Goal: Transaction & Acquisition: Purchase product/service

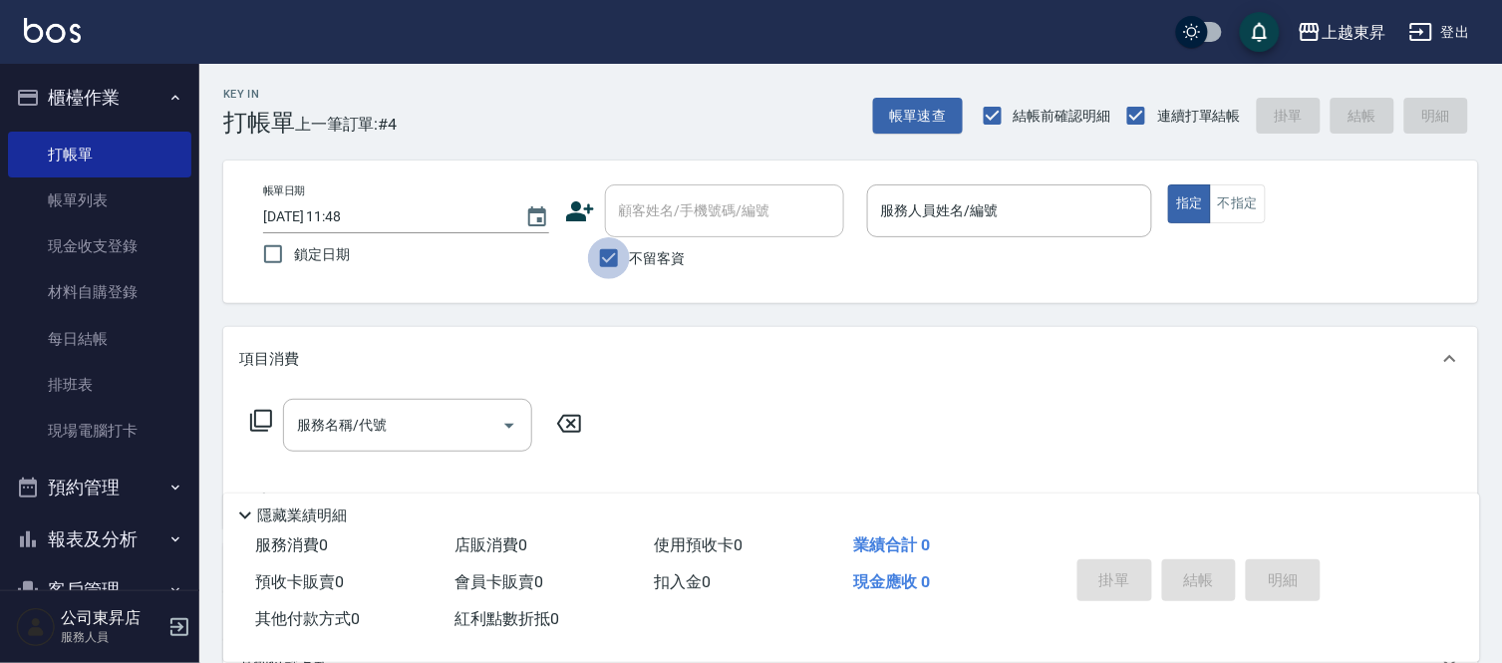
click at [604, 256] on input "不留客資" at bounding box center [609, 258] width 42 height 42
checkbox input "false"
click at [672, 193] on input "顧客姓名/手機號碼/編號" at bounding box center [709, 210] width 191 height 35
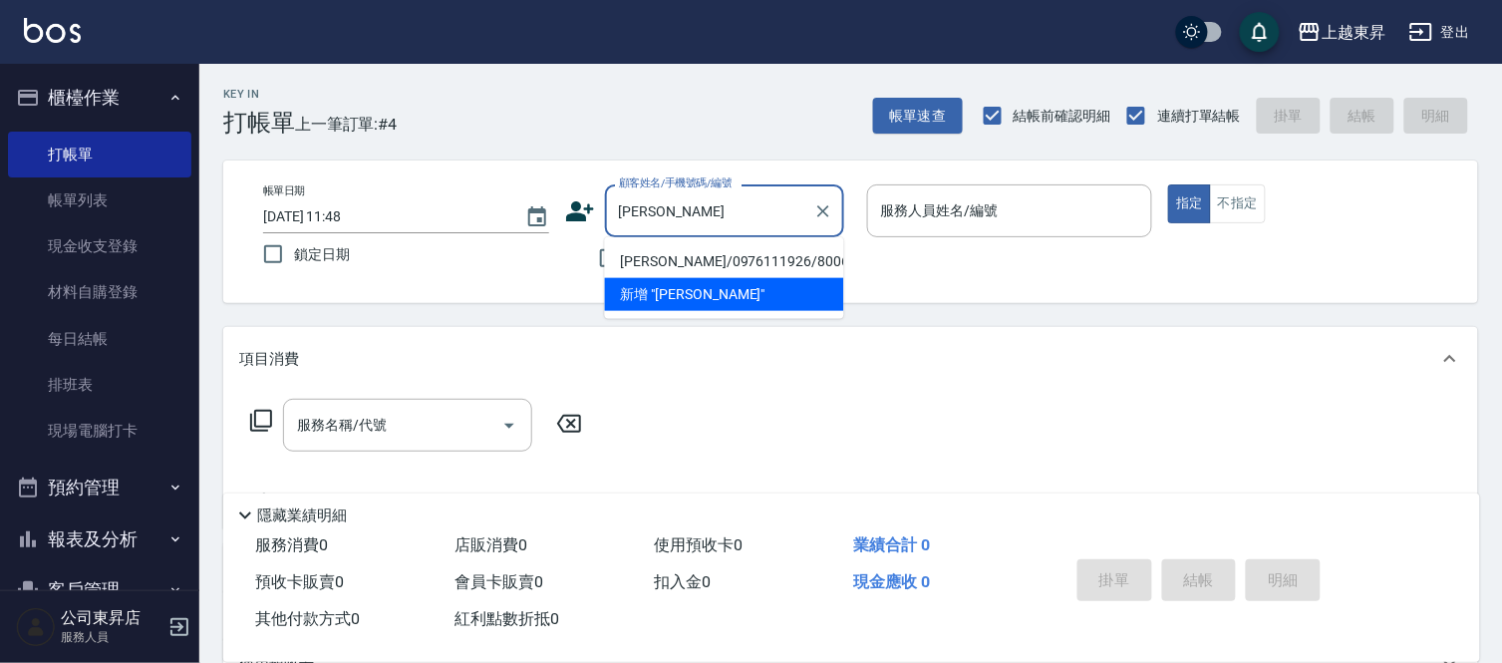
click at [717, 270] on li "[PERSON_NAME]/0976111926/80069" at bounding box center [724, 261] width 239 height 33
type input "[PERSON_NAME]/0976111926/80069"
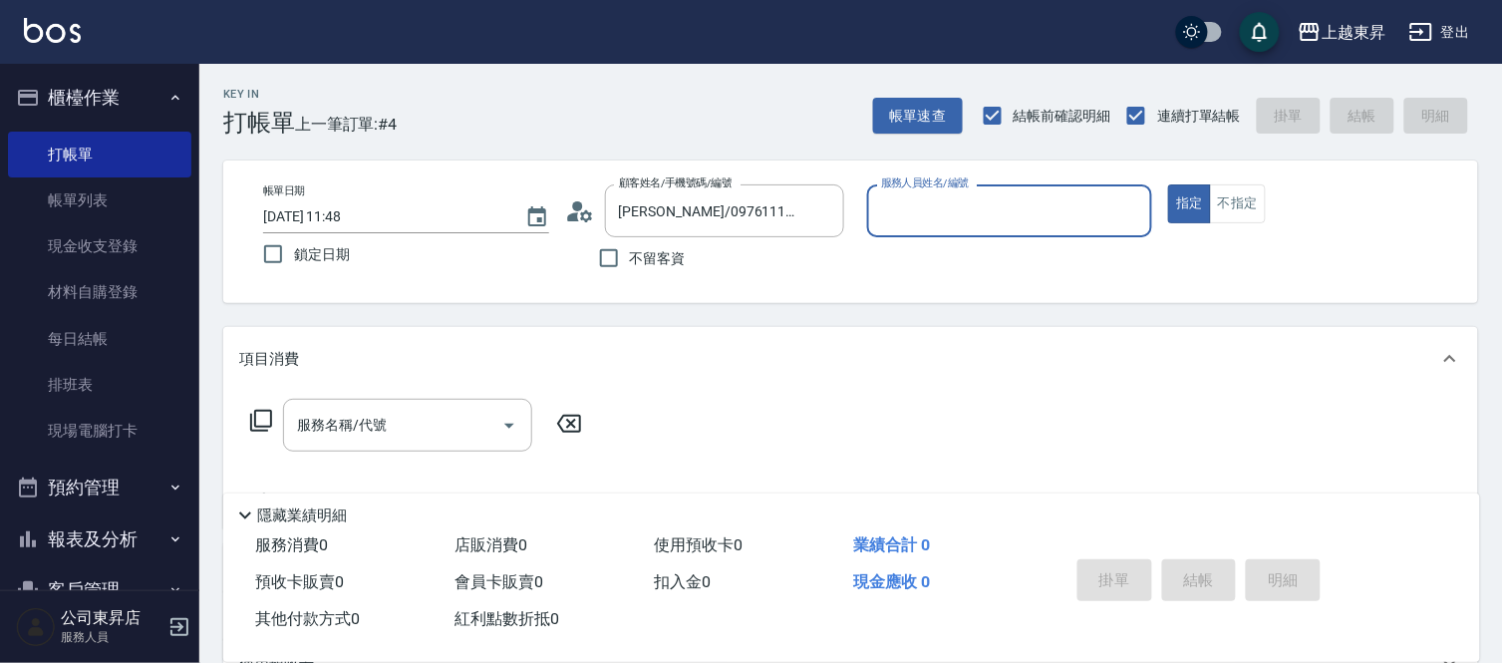
type input "[PERSON_NAME]-08"
click at [319, 444] on div "服務名稱/代號" at bounding box center [407, 425] width 249 height 53
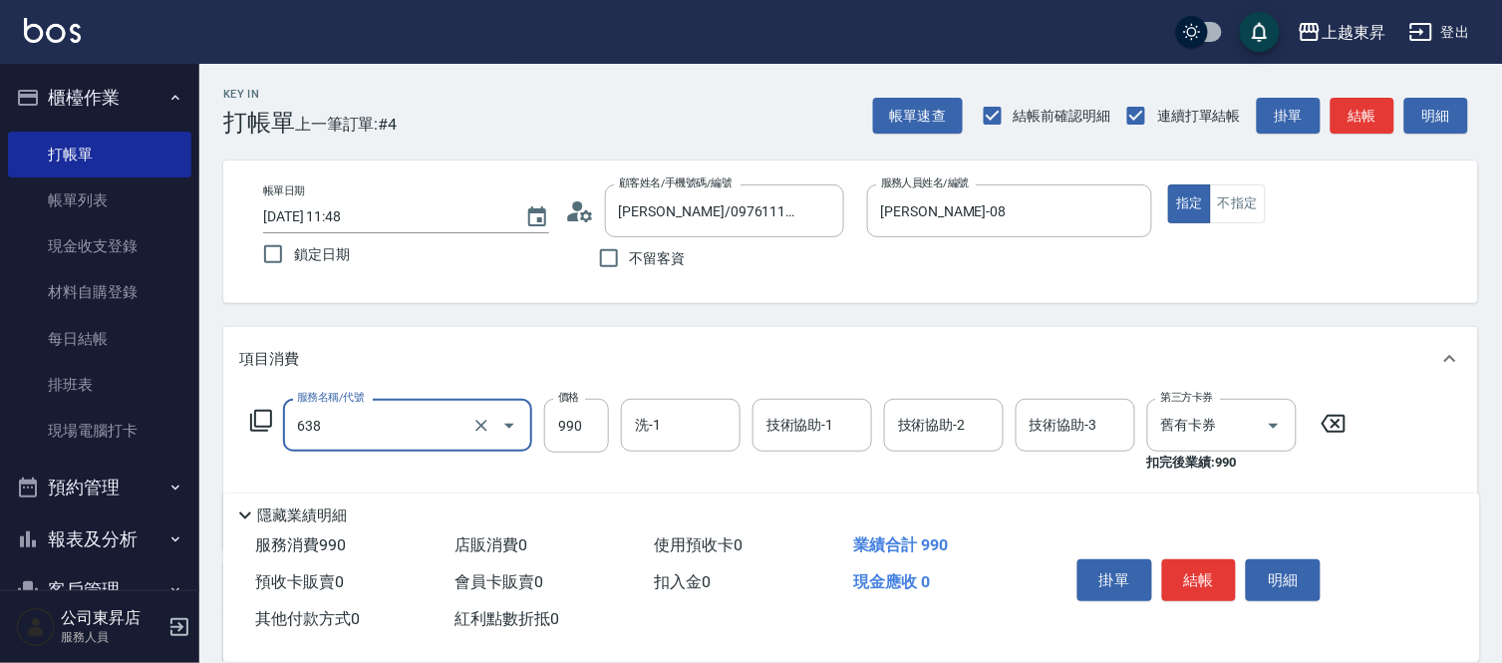
type input "(芙)頭皮養護套卡(638)"
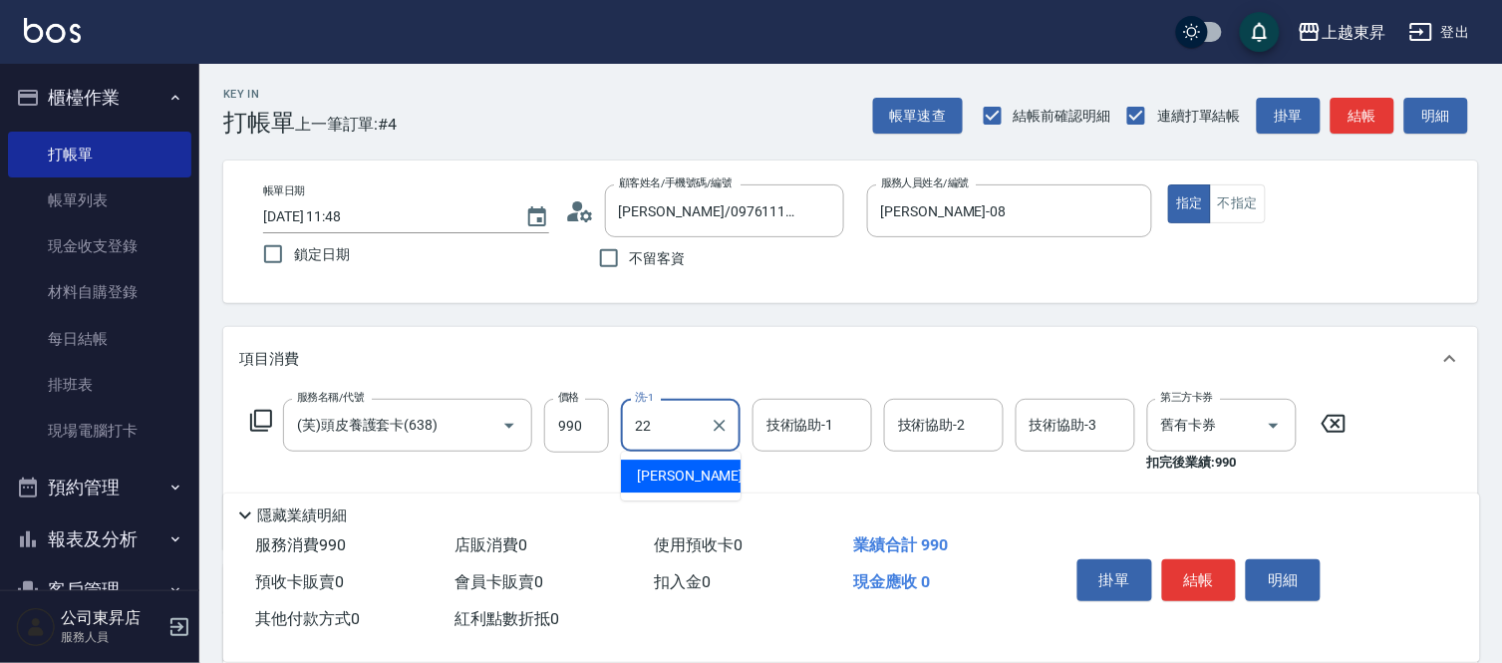
type input "[PERSON_NAME]-22"
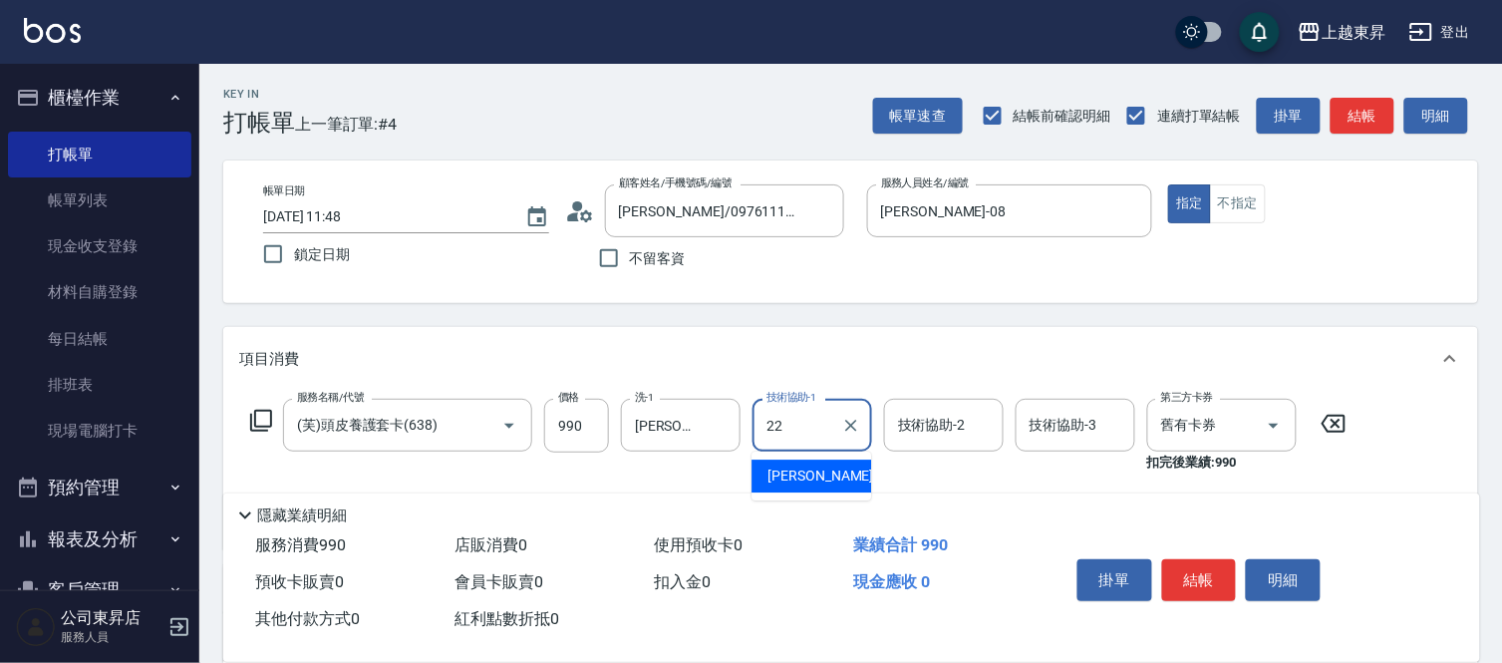
type input "[PERSON_NAME]-22"
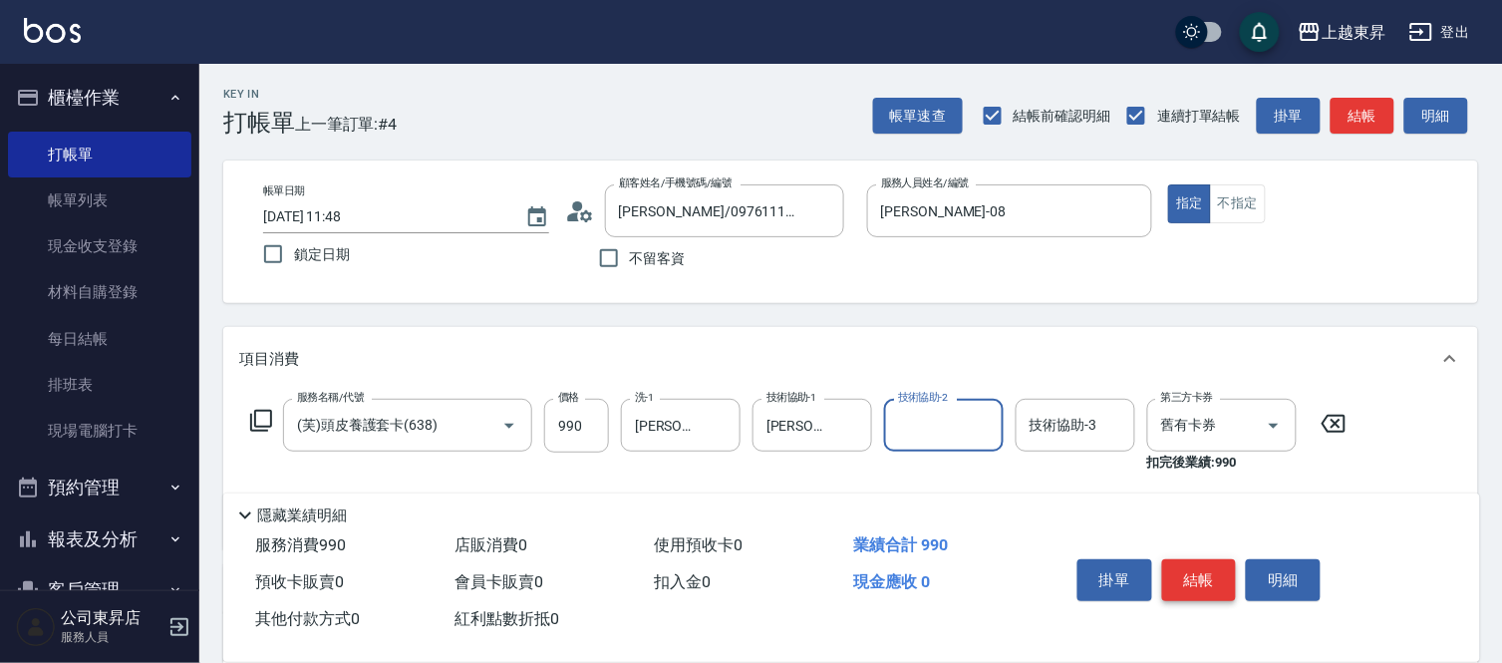
click at [1198, 559] on button "結帳" at bounding box center [1199, 580] width 75 height 42
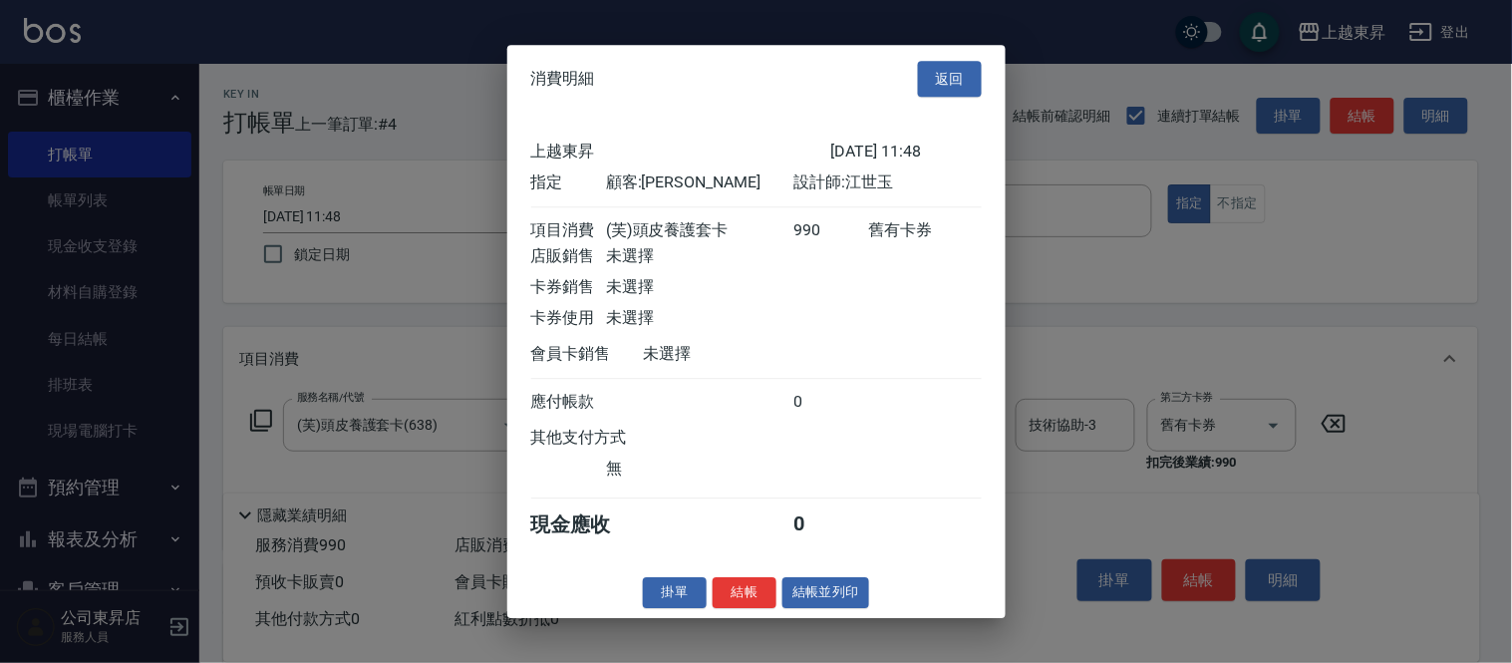
click at [819, 584] on div "消費明細 返回 上越東昇 [DATE] 11:48 指定 顧客: [PERSON_NAME] 設計師: [PERSON_NAME] 項目消費 (芙)頭皮養護套…" at bounding box center [756, 331] width 498 height 573
click at [820, 601] on button "結帳並列印" at bounding box center [825, 592] width 87 height 31
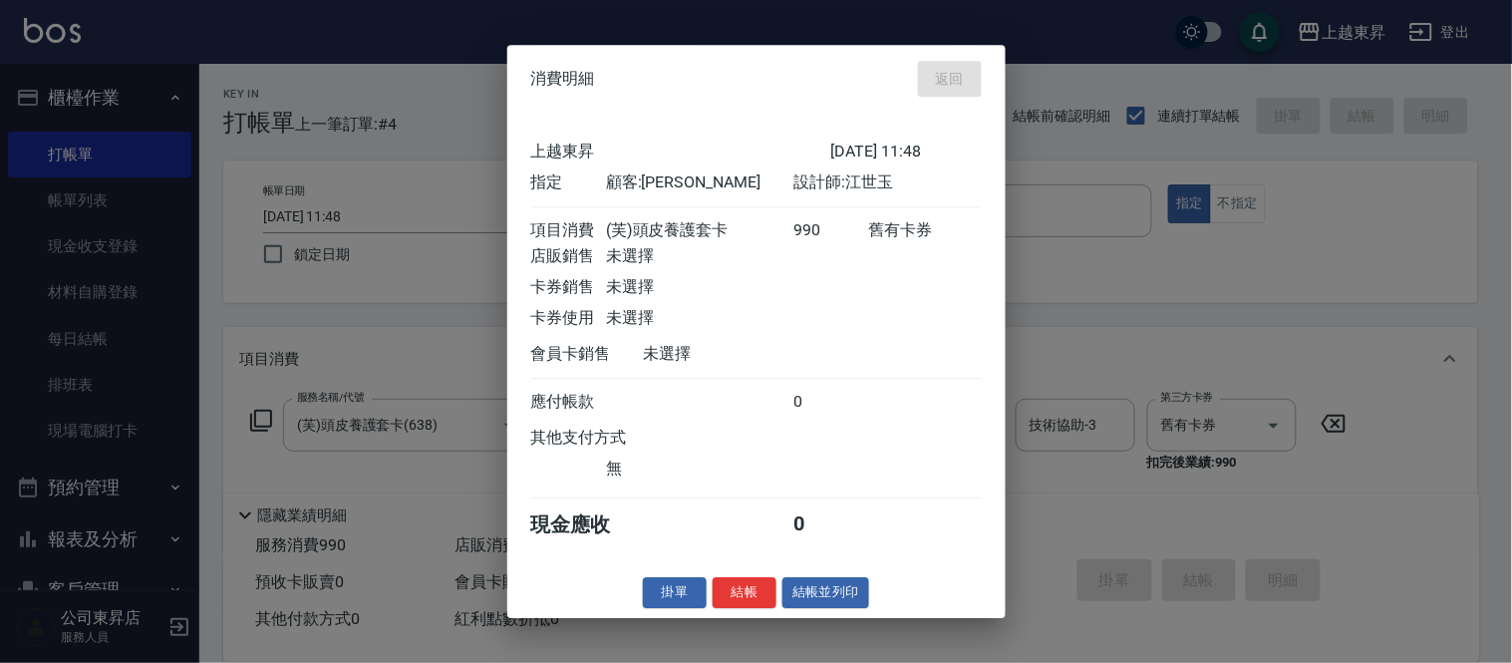
type input "[DATE] 13:29"
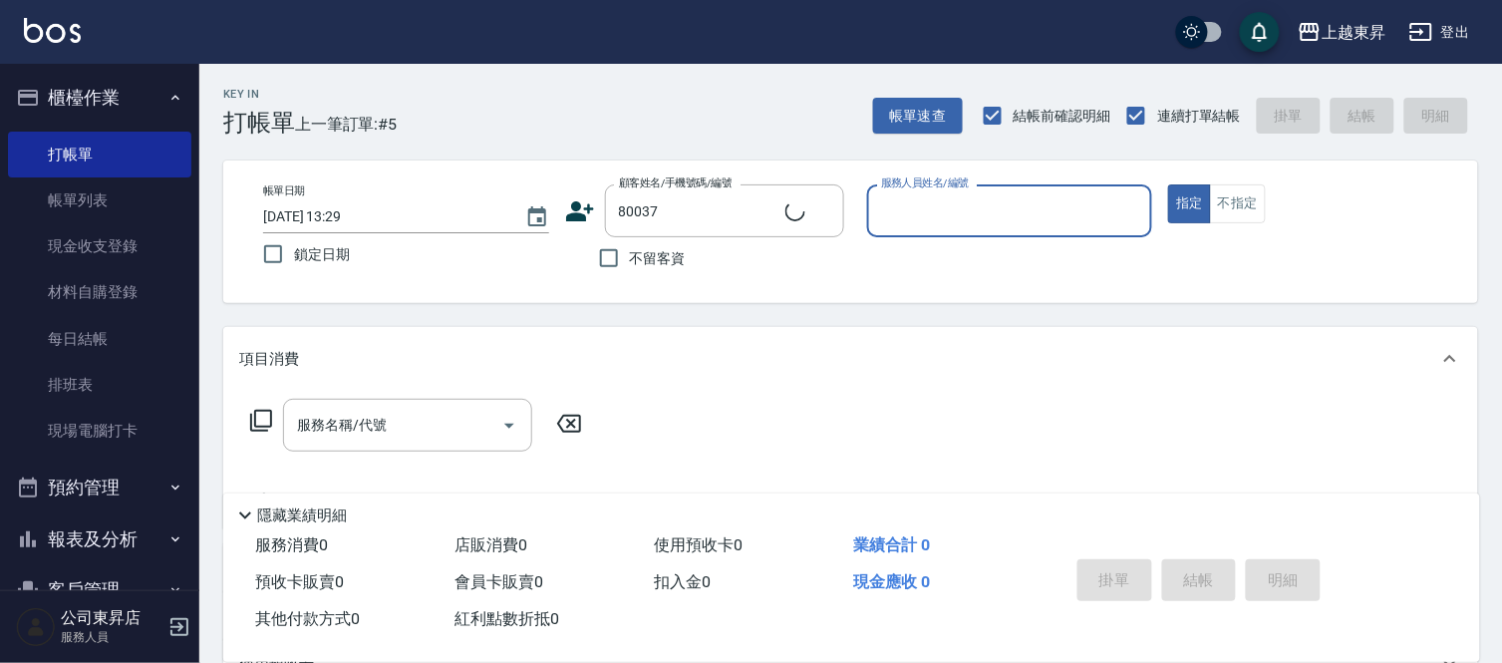
type input "[PERSON_NAME]媄/0920704363/80037"
type input "[PERSON_NAME]-08"
click at [382, 435] on input "服務名稱/代號" at bounding box center [392, 425] width 201 height 35
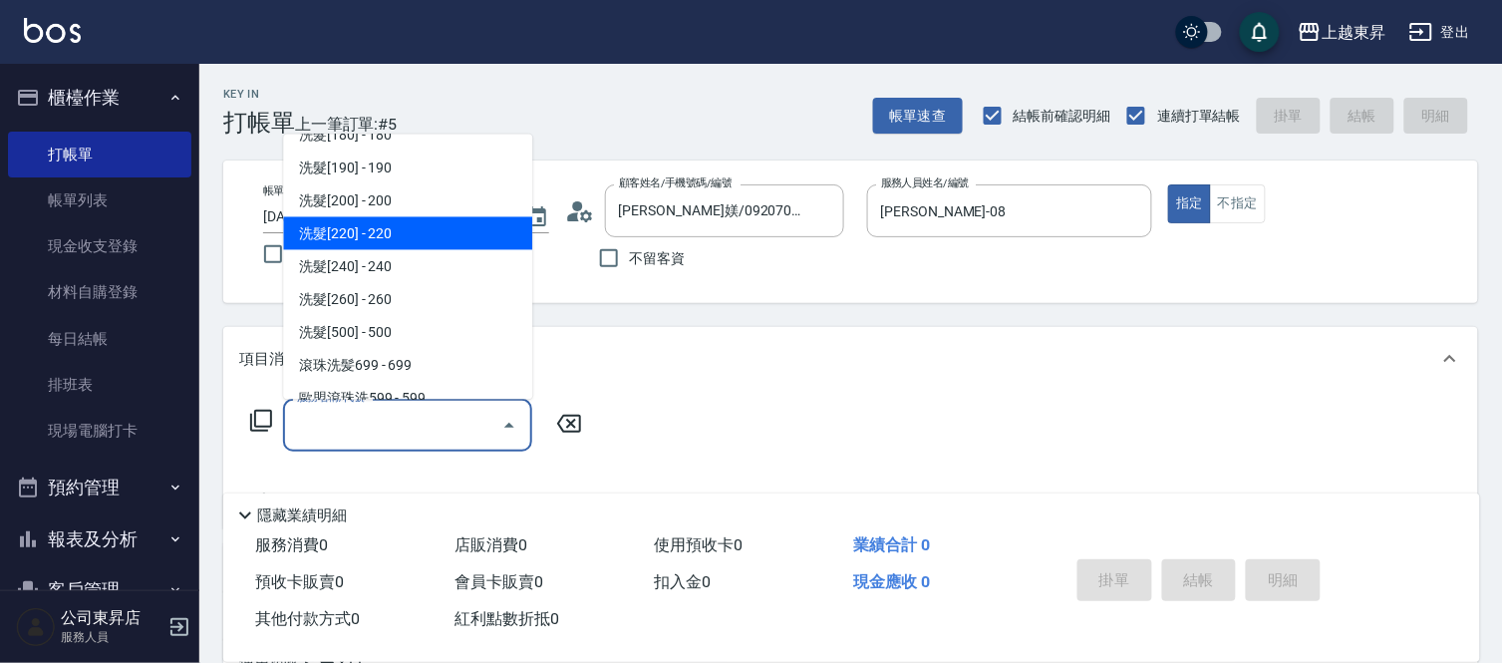
scroll to position [442, 0]
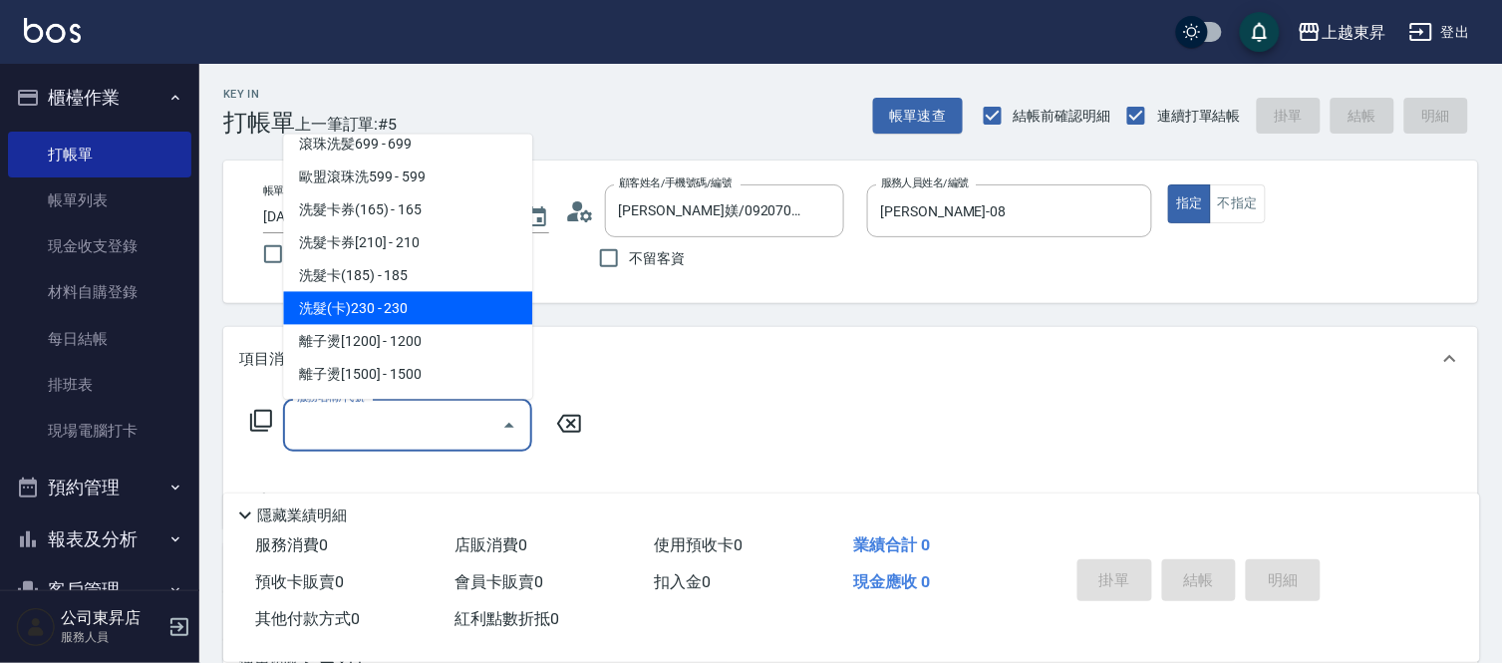
click at [410, 305] on span "洗髮(卡)230 - 230" at bounding box center [407, 308] width 249 height 33
type input "洗髮(卡)230(224)"
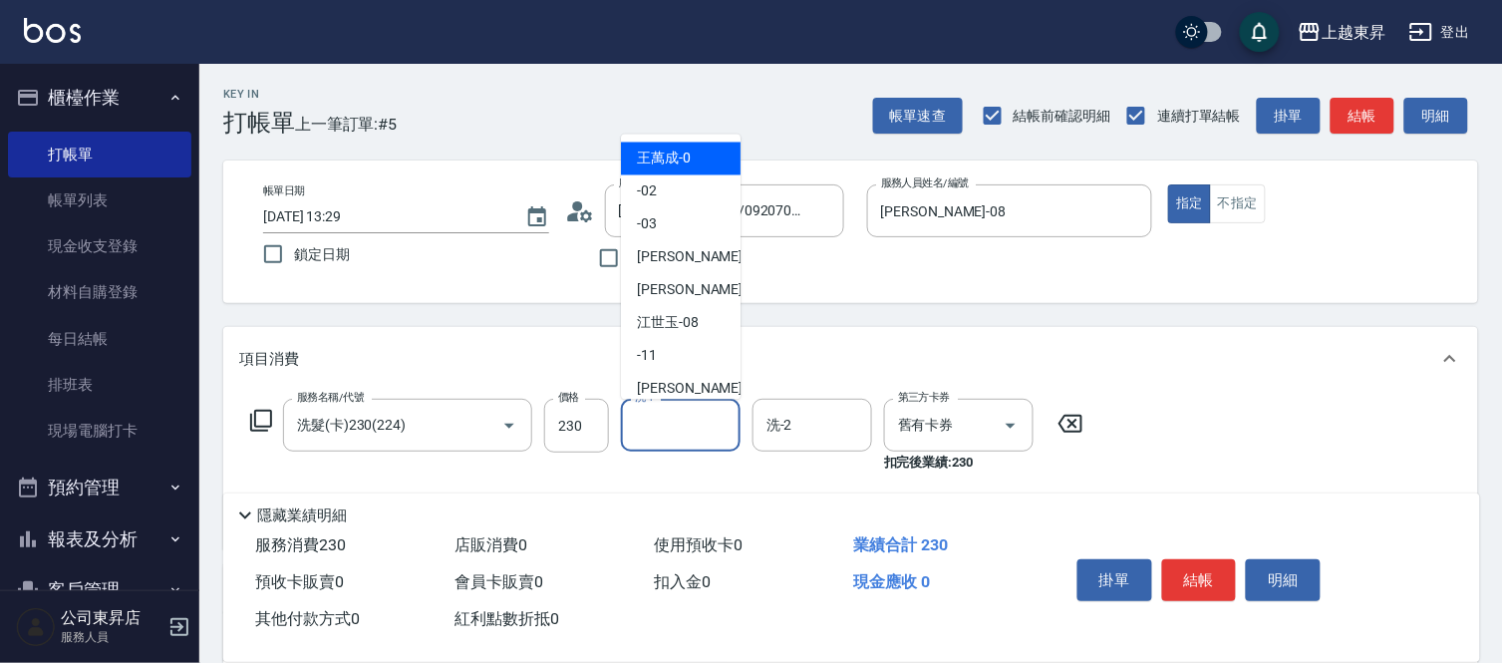
click at [670, 432] on input "洗-1" at bounding box center [681, 425] width 102 height 35
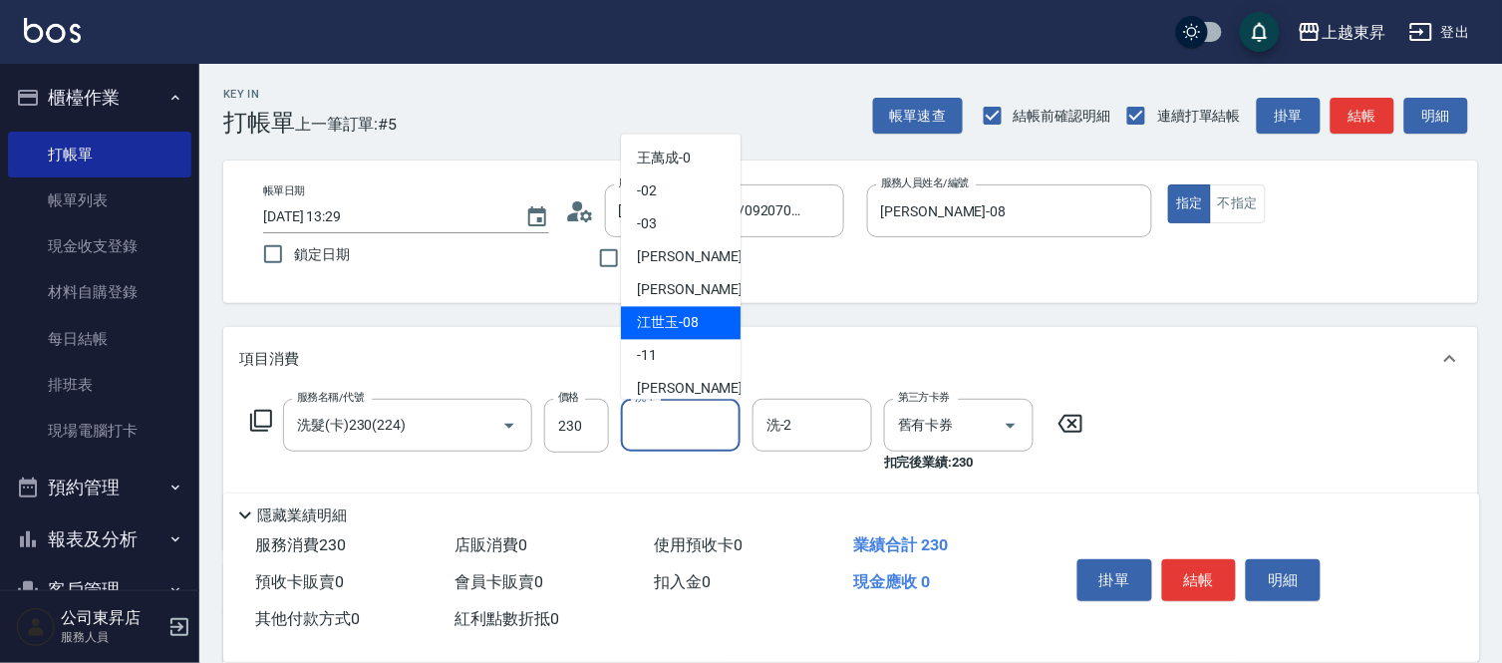
click at [656, 315] on span "[PERSON_NAME]-08" at bounding box center [668, 323] width 62 height 21
type input "[PERSON_NAME]-08"
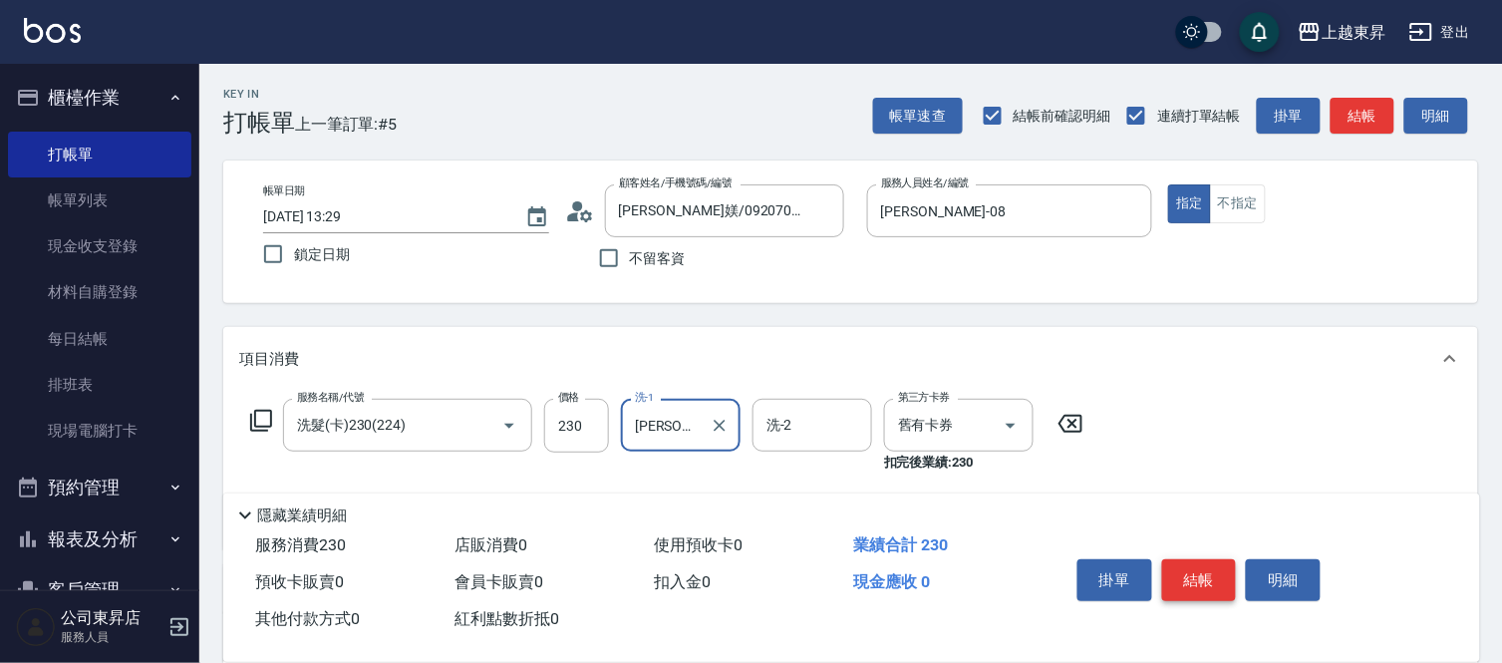
click at [1208, 563] on button "結帳" at bounding box center [1199, 580] width 75 height 42
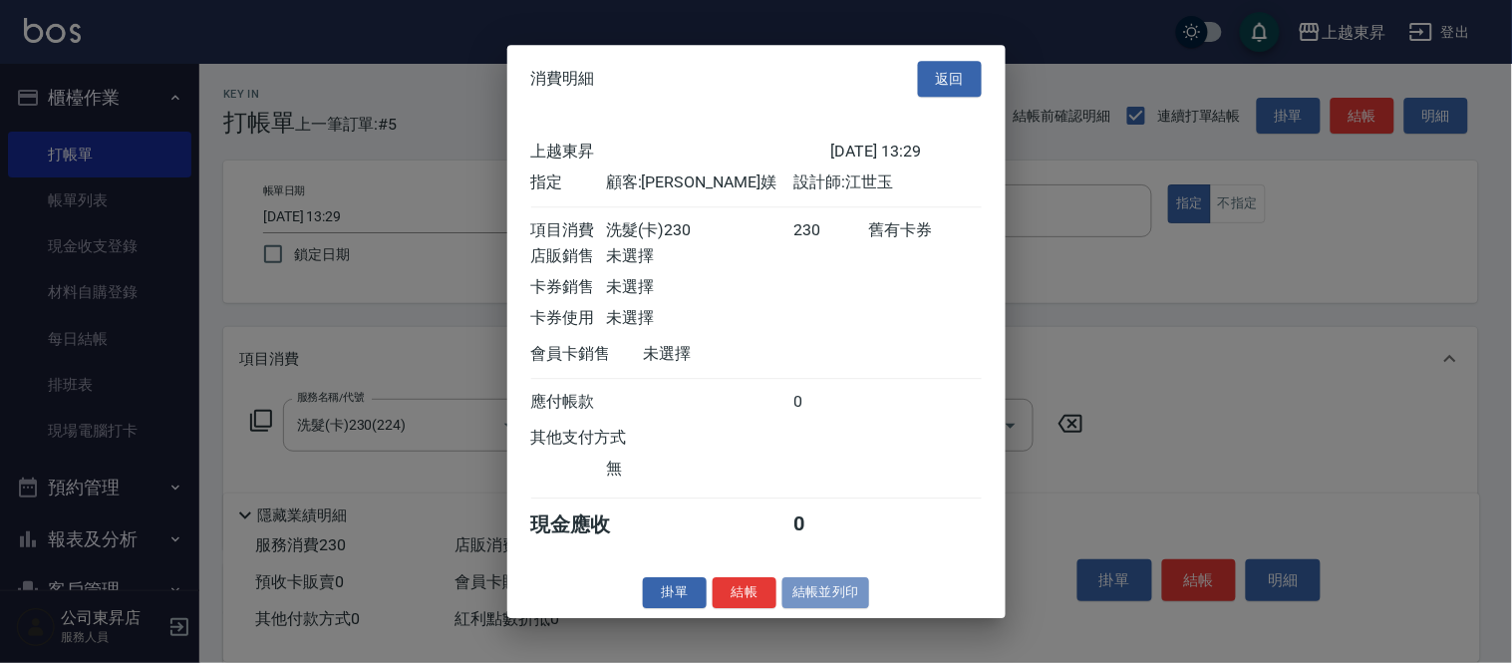
click at [808, 606] on button "結帳並列印" at bounding box center [825, 592] width 87 height 31
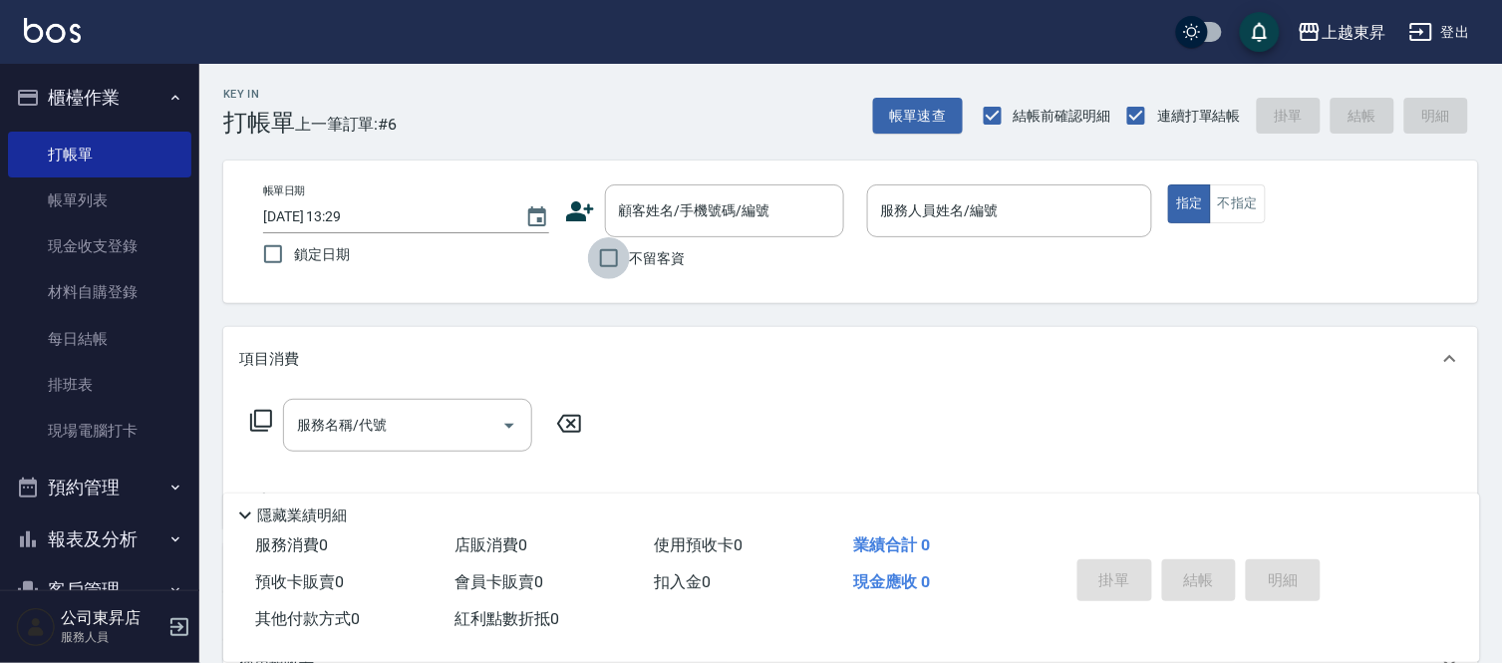
click at [604, 252] on input "不留客資" at bounding box center [609, 258] width 42 height 42
checkbox input "true"
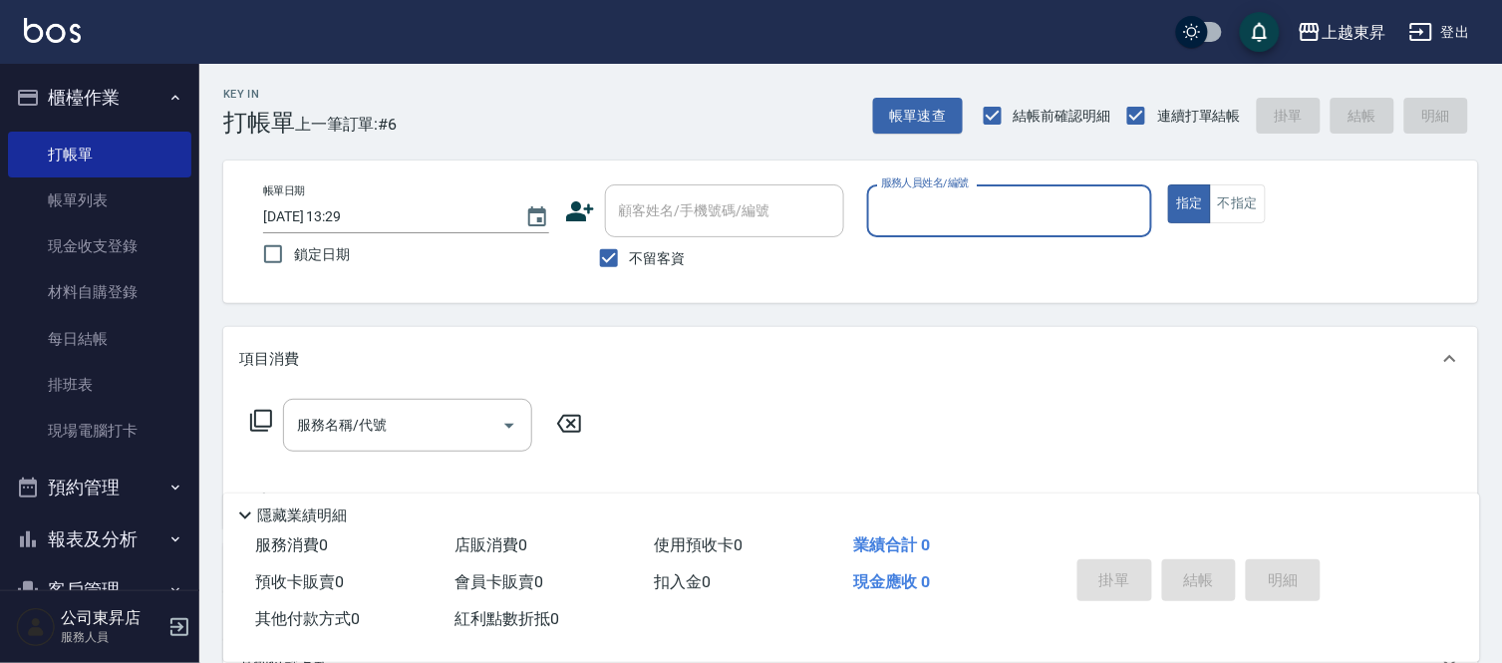
click at [912, 219] on input "服務人員姓名/編號" at bounding box center [1010, 210] width 268 height 35
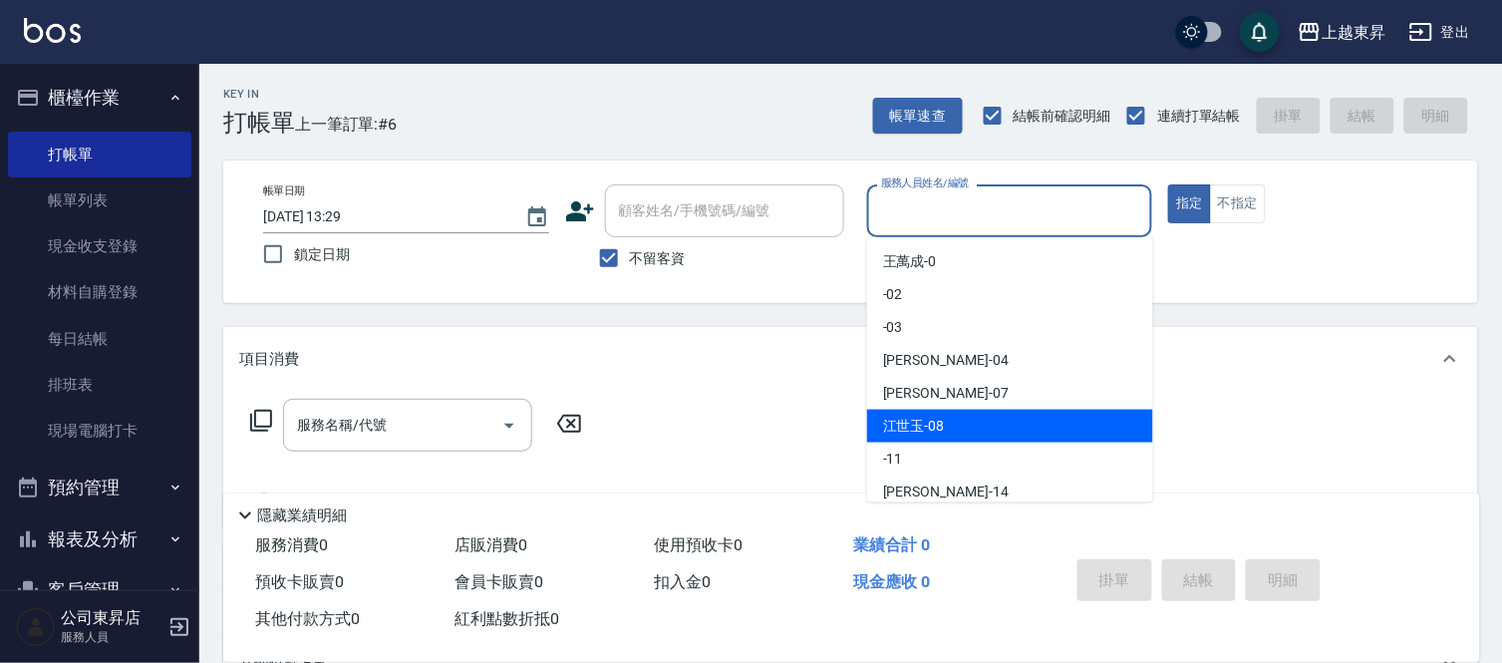
drag, startPoint x: 934, startPoint y: 419, endPoint x: 1069, endPoint y: 334, distance: 159.8
click at [934, 416] on span "[PERSON_NAME]-08" at bounding box center [914, 426] width 62 height 21
type input "[PERSON_NAME]-08"
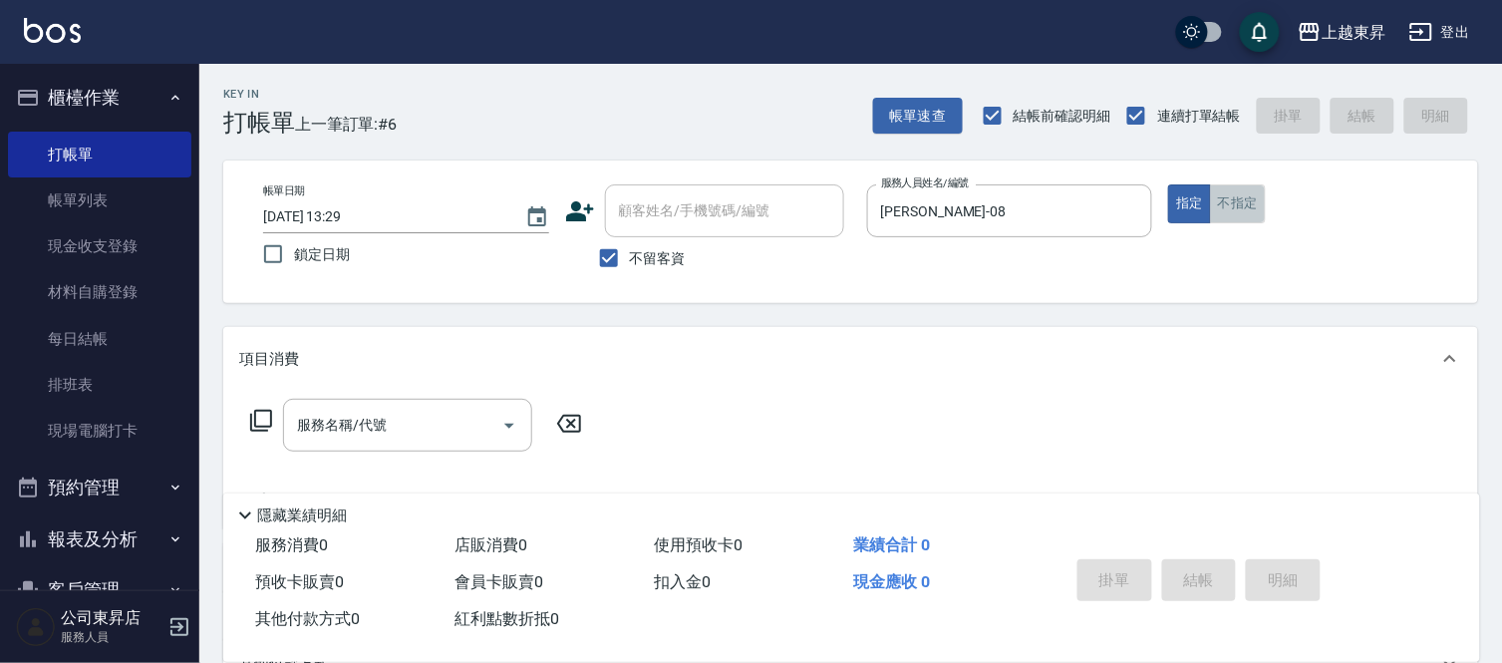
click at [1233, 206] on button "不指定" at bounding box center [1238, 203] width 56 height 39
drag, startPoint x: 416, startPoint y: 448, endPoint x: 422, endPoint y: 431, distance: 18.3
click at [416, 446] on div "服務名稱/代號" at bounding box center [407, 425] width 249 height 53
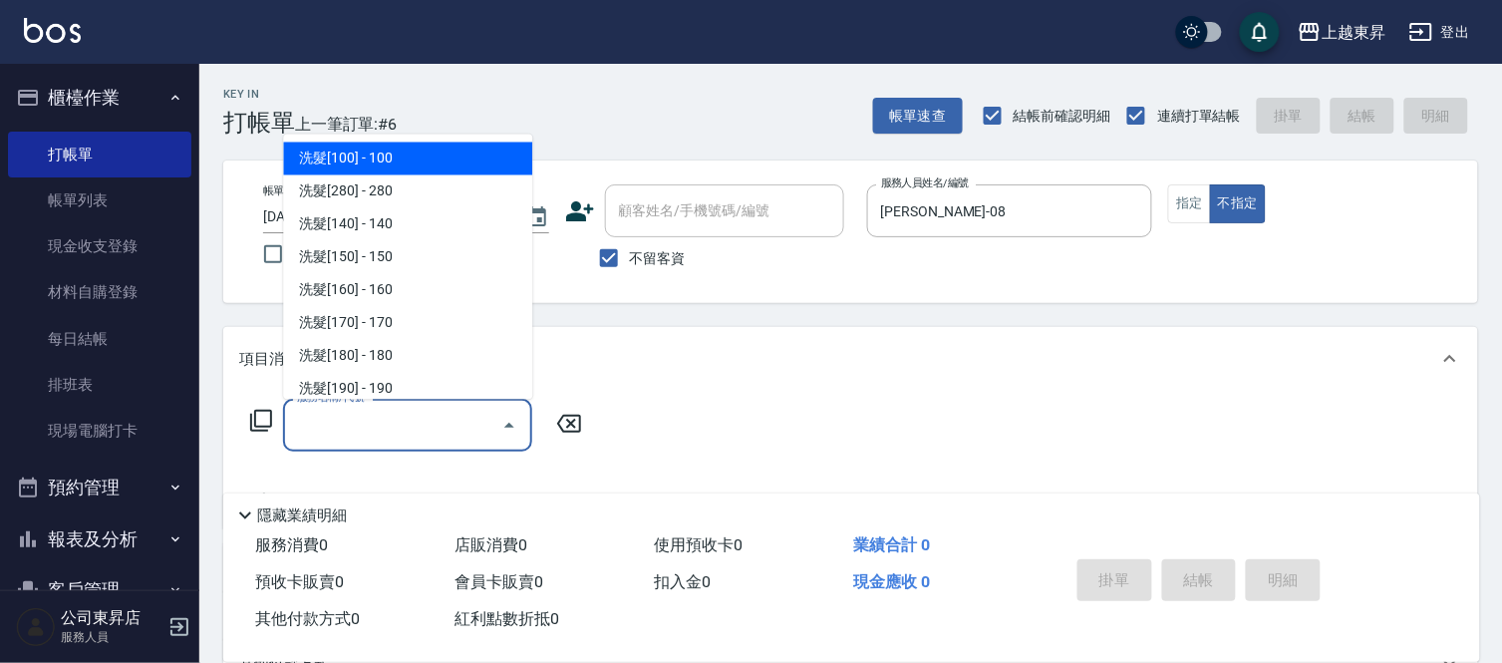
click at [412, 149] on span "洗髮[100] - 100" at bounding box center [407, 158] width 249 height 33
type input "洗髮[100](201)"
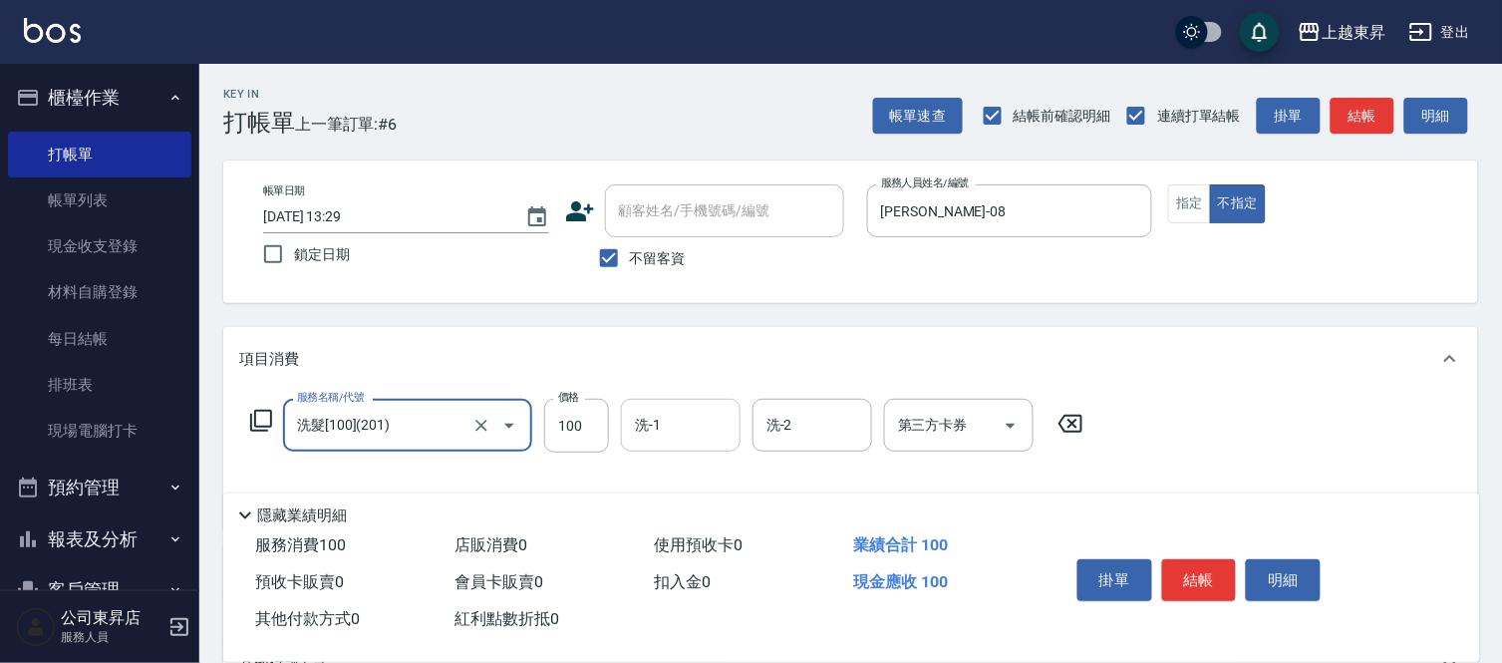
drag, startPoint x: 690, startPoint y: 438, endPoint x: 699, endPoint y: 401, distance: 38.9
click at [689, 436] on input "洗-1" at bounding box center [681, 425] width 102 height 35
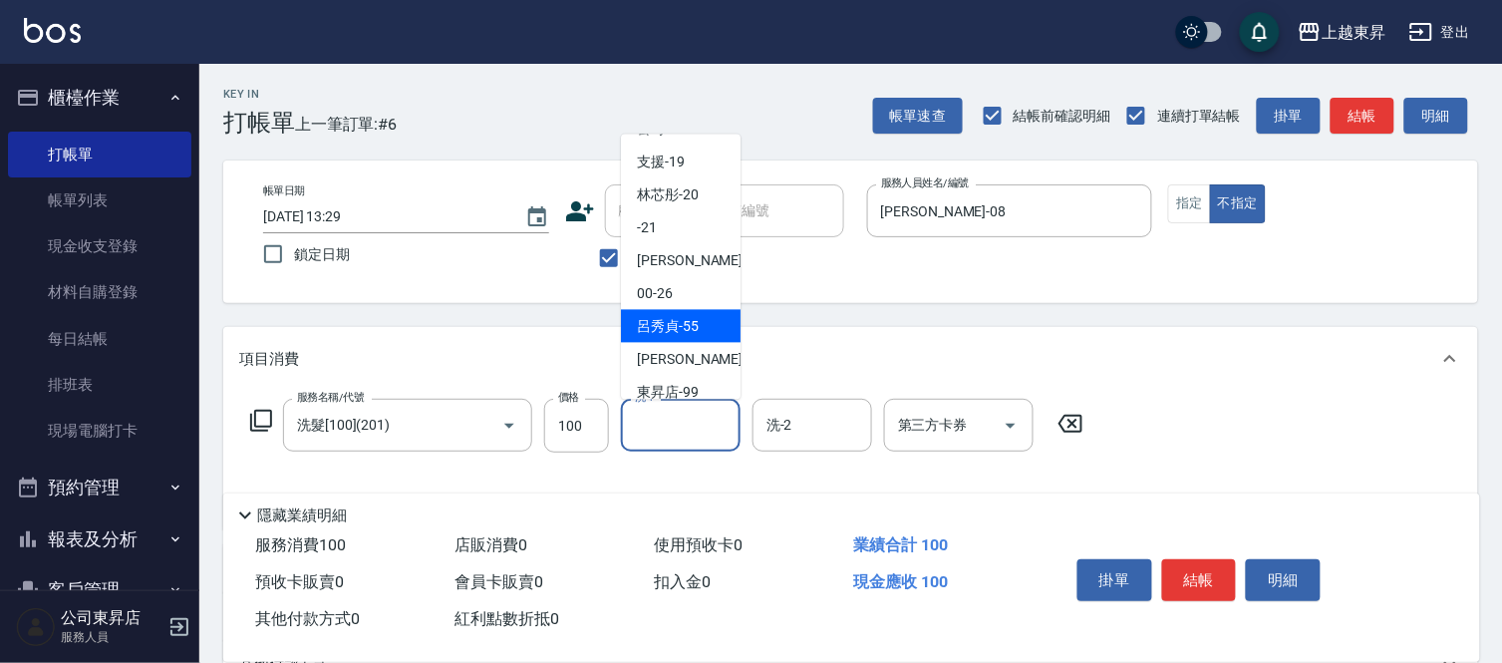
scroll to position [309, 0]
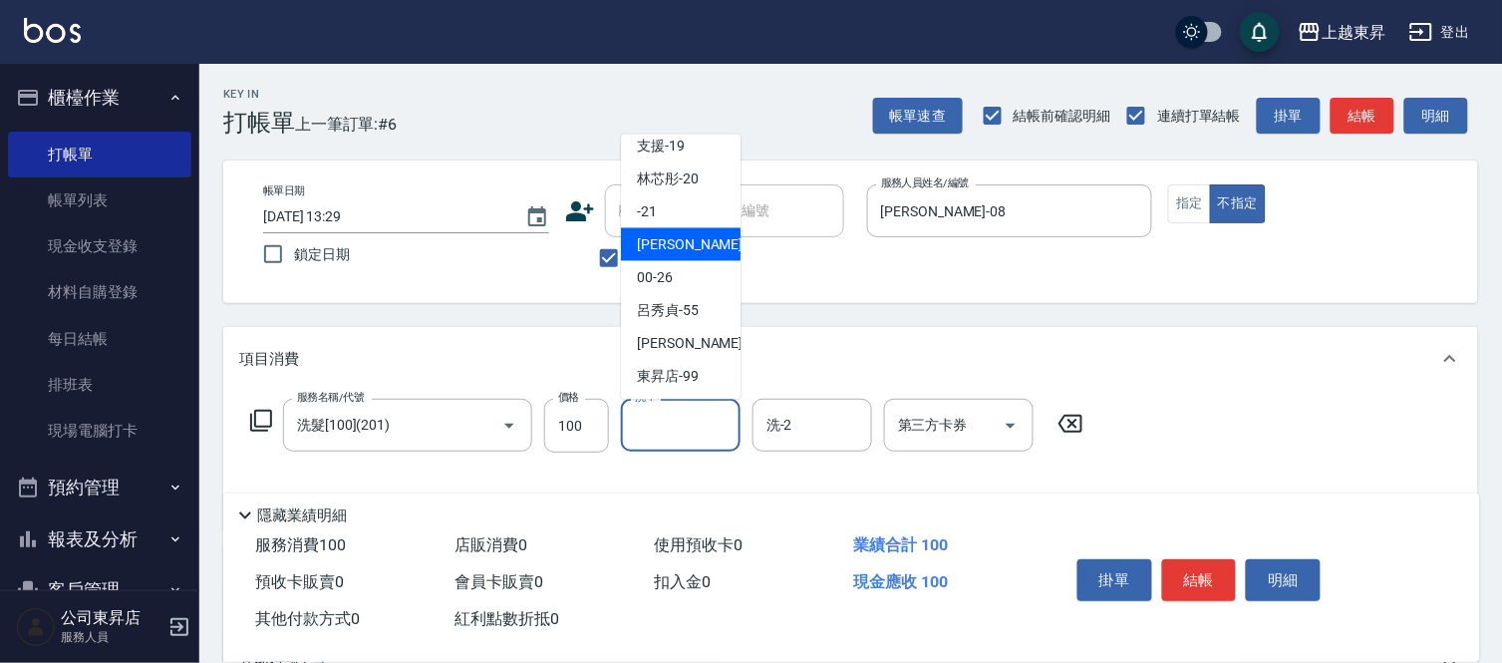
click at [672, 244] on span "[PERSON_NAME]-22" at bounding box center [700, 244] width 126 height 21
type input "[PERSON_NAME]-22"
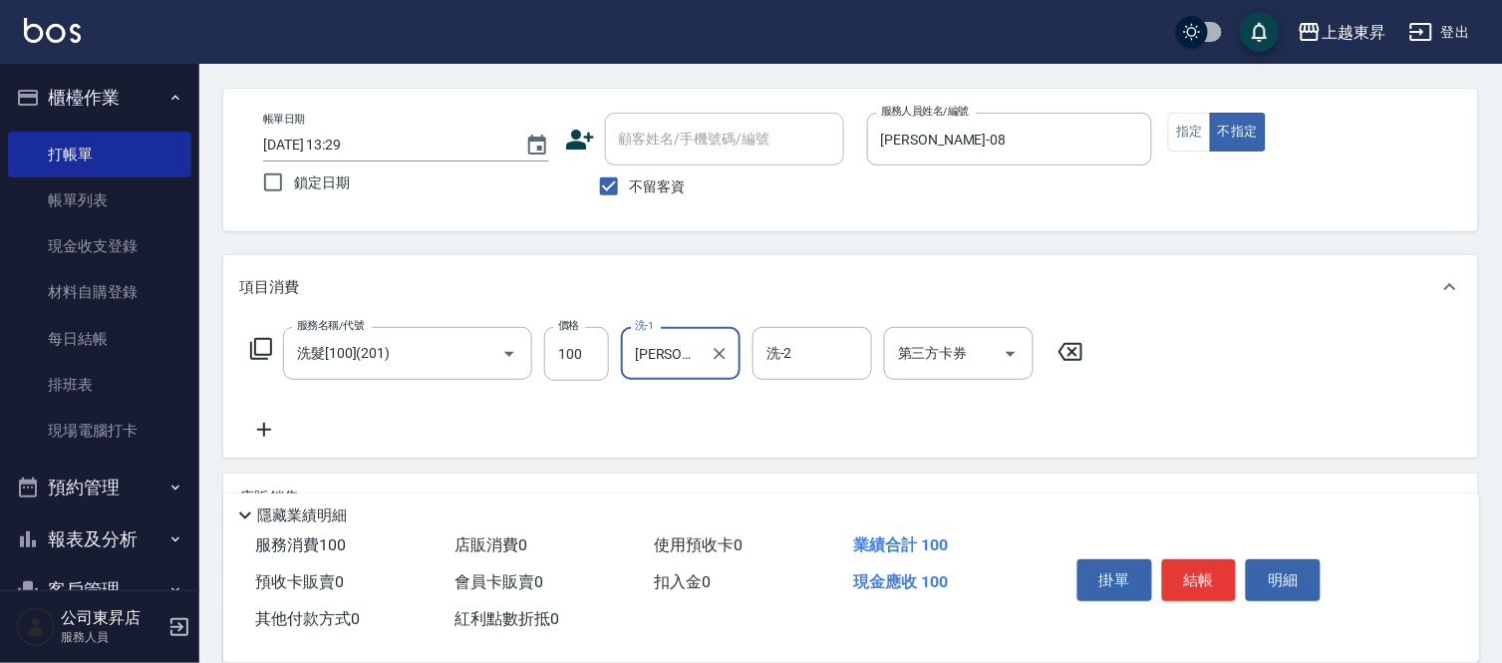
scroll to position [111, 0]
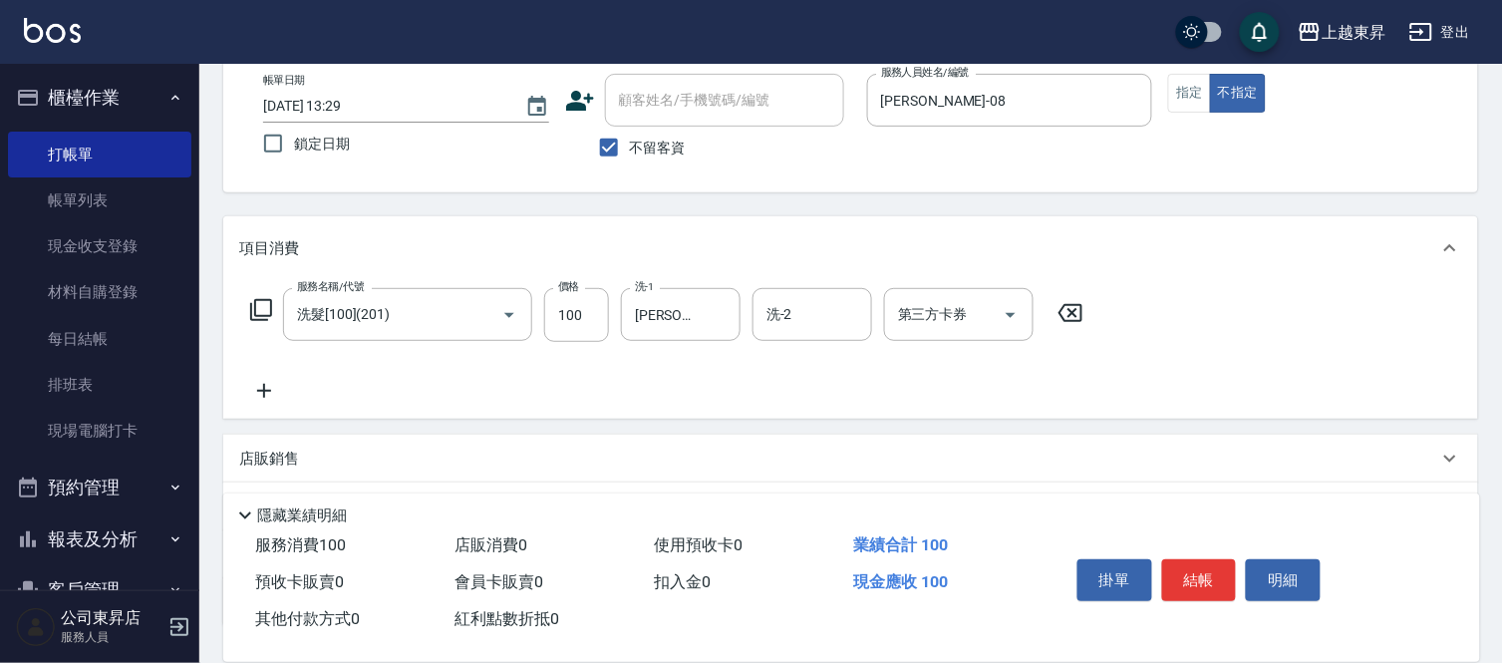
click at [272, 392] on icon at bounding box center [264, 391] width 50 height 24
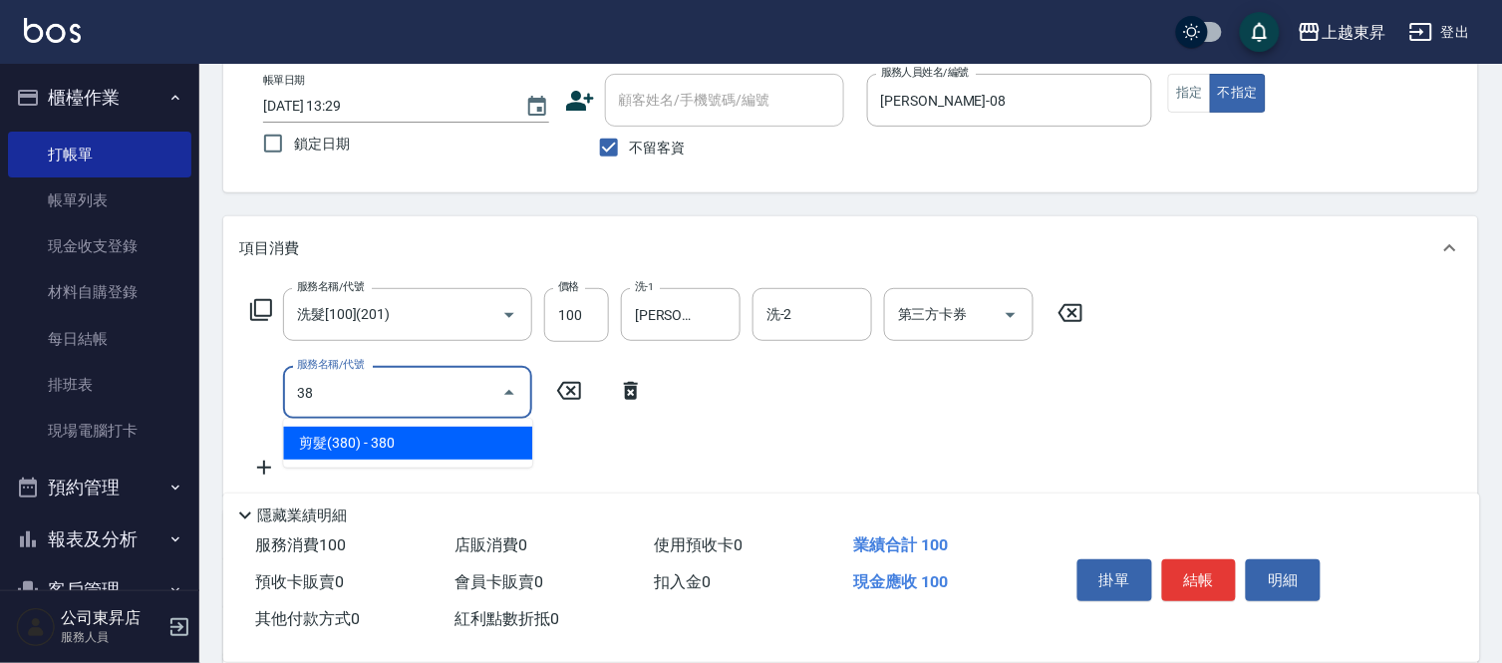
click at [443, 442] on span "剪髮(380) - 380" at bounding box center [407, 442] width 249 height 33
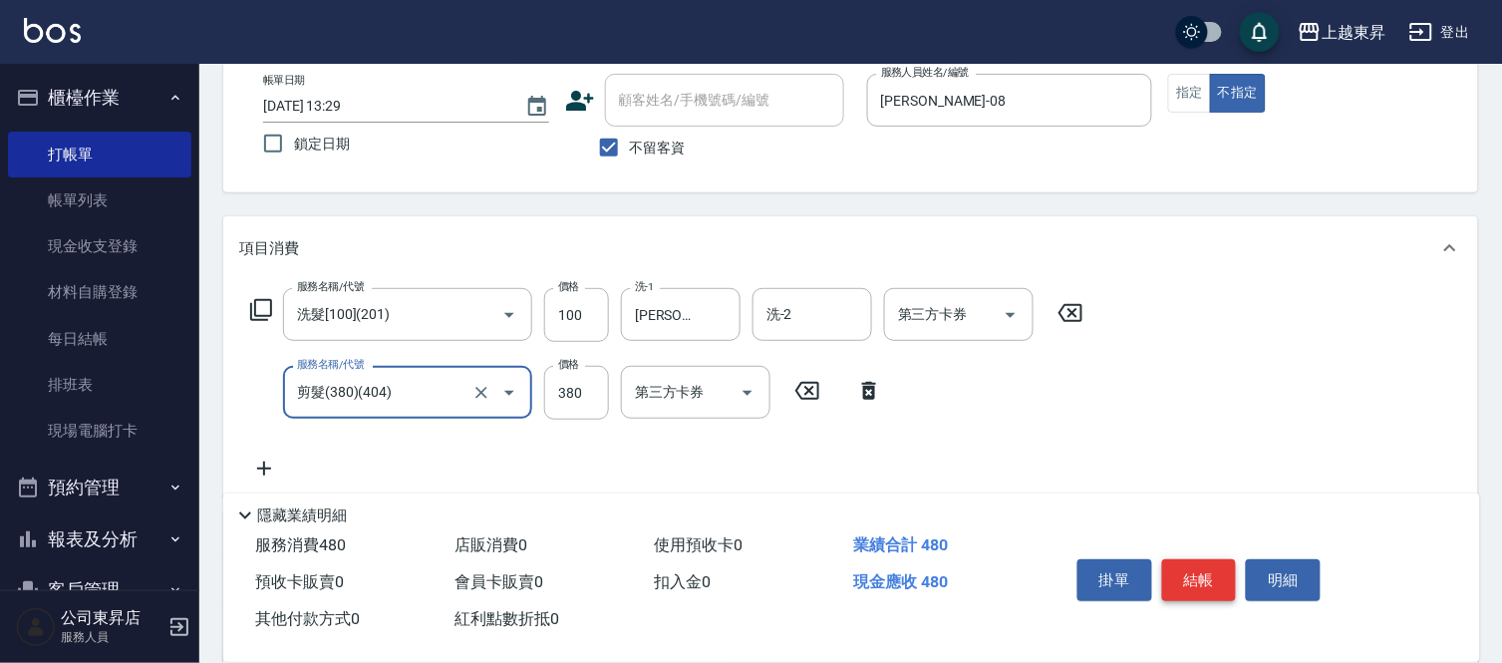
type input "剪髮(380)(404)"
click at [1168, 570] on button "結帳" at bounding box center [1199, 580] width 75 height 42
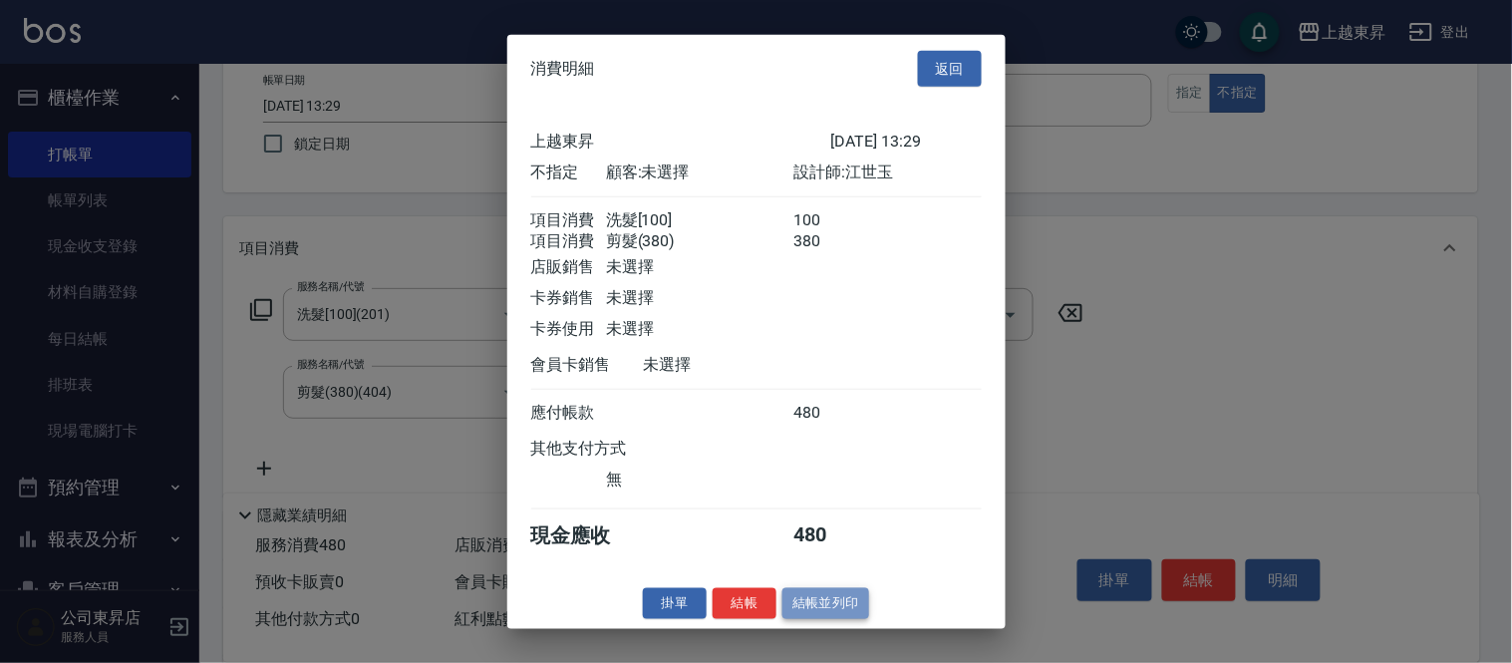
click at [824, 619] on button "結帳並列印" at bounding box center [825, 603] width 87 height 31
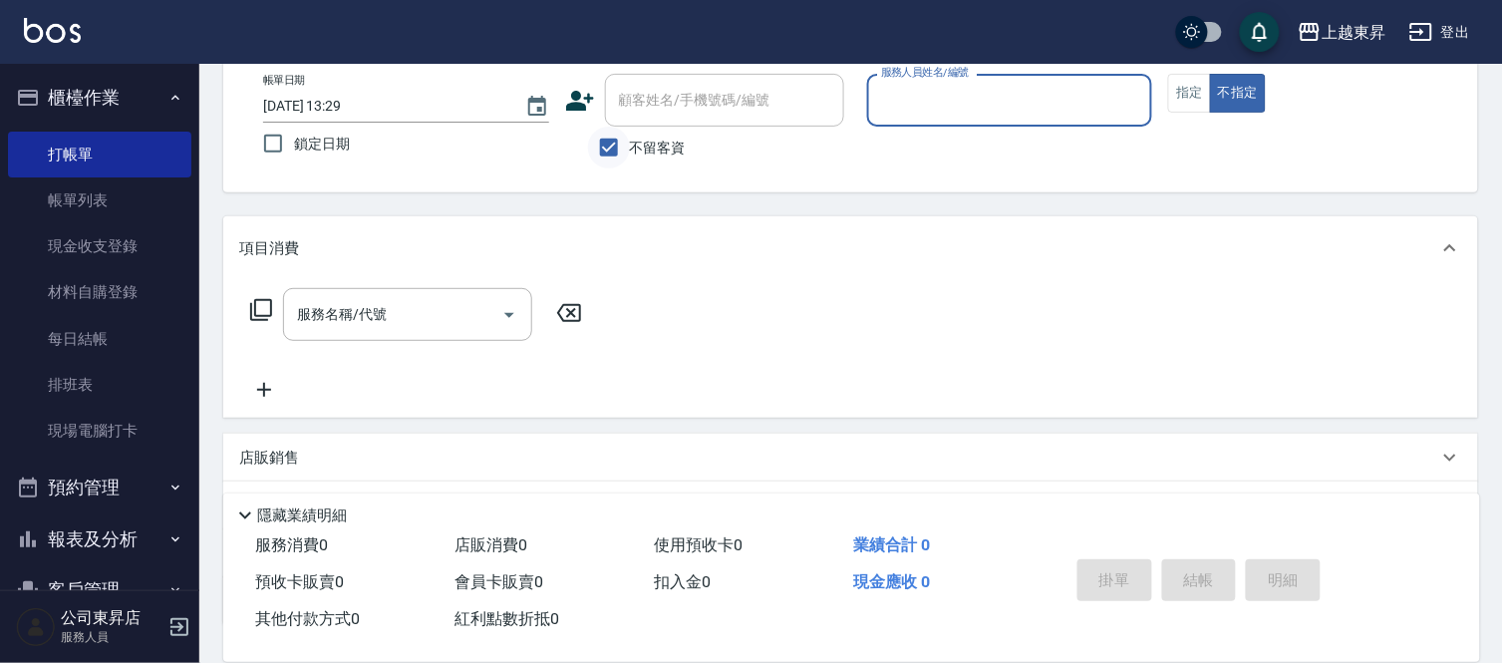
click at [613, 155] on input "不留客資" at bounding box center [609, 148] width 42 height 42
checkbox input "false"
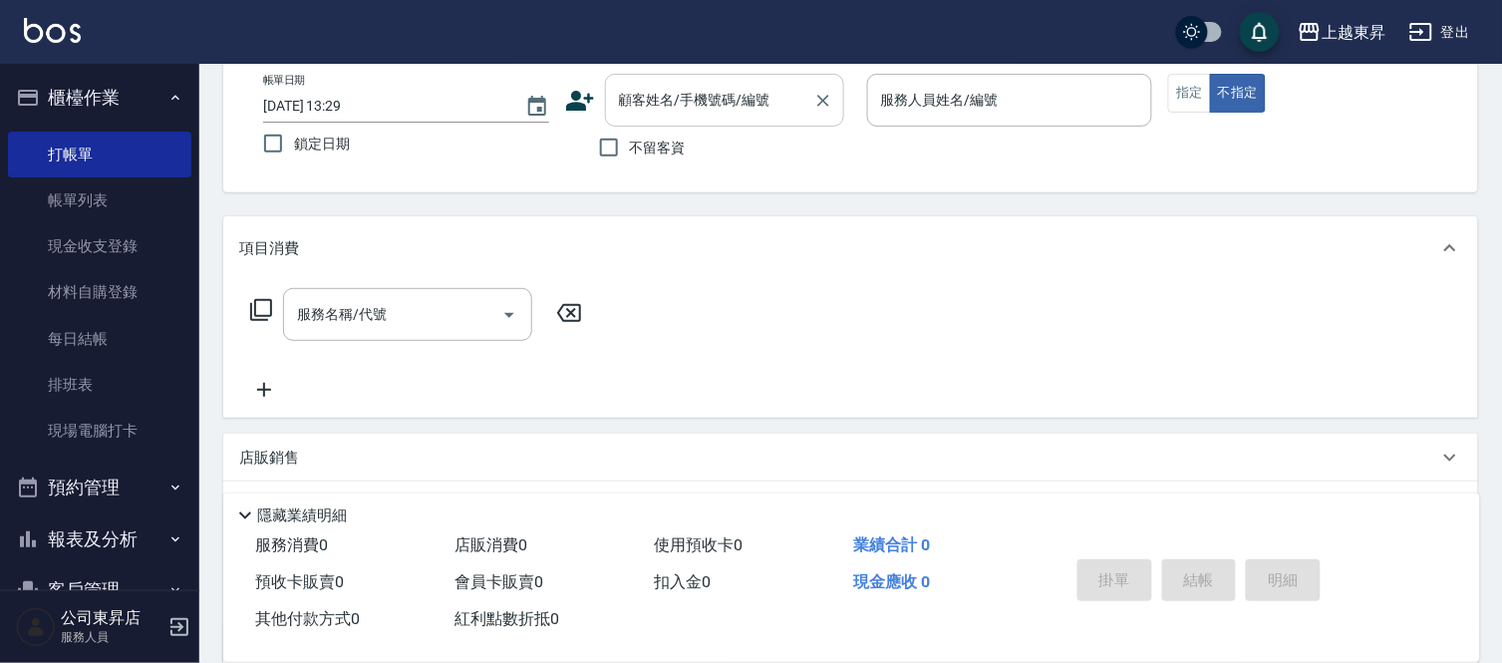
click at [644, 98] on div "顧客姓名/手機號碼/編號 顧客姓名/手機號碼/編號" at bounding box center [724, 100] width 239 height 53
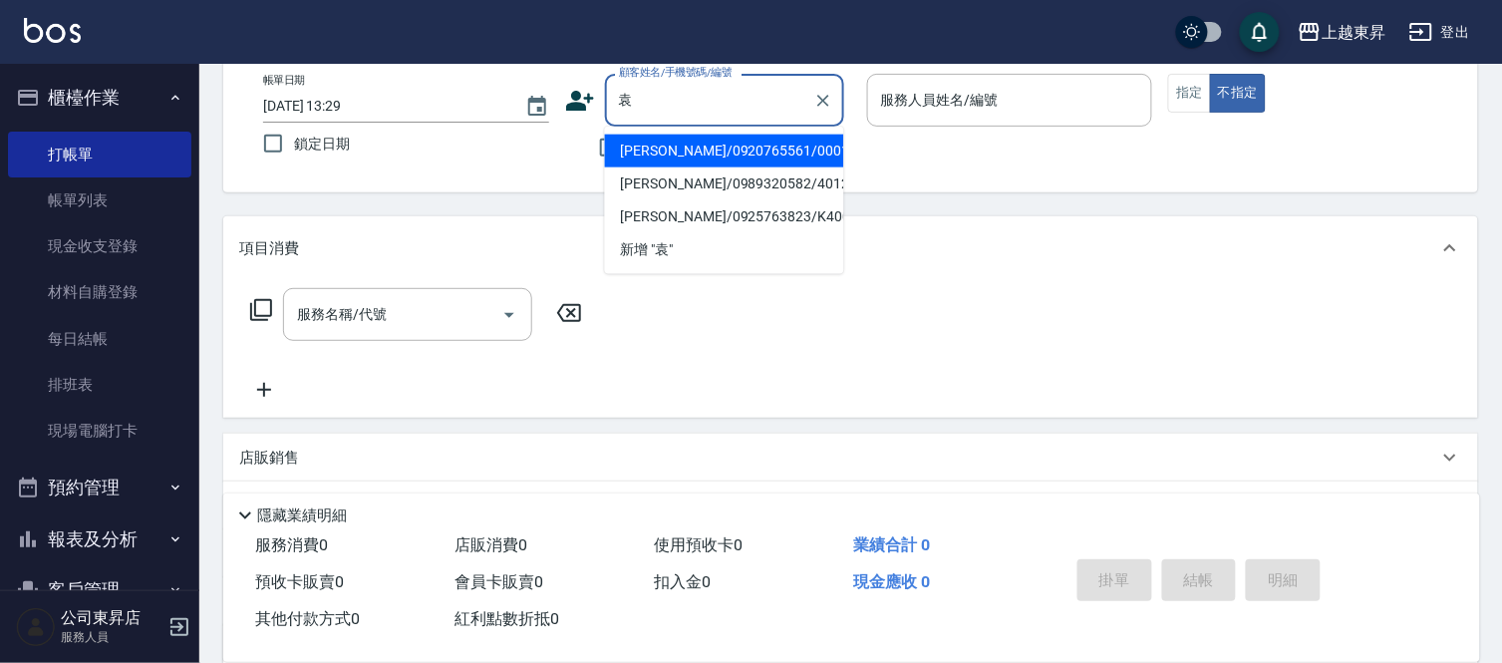
click at [673, 150] on li "[PERSON_NAME]/0920765561/00015" at bounding box center [724, 151] width 239 height 33
type input "[PERSON_NAME]/0920765561/00015"
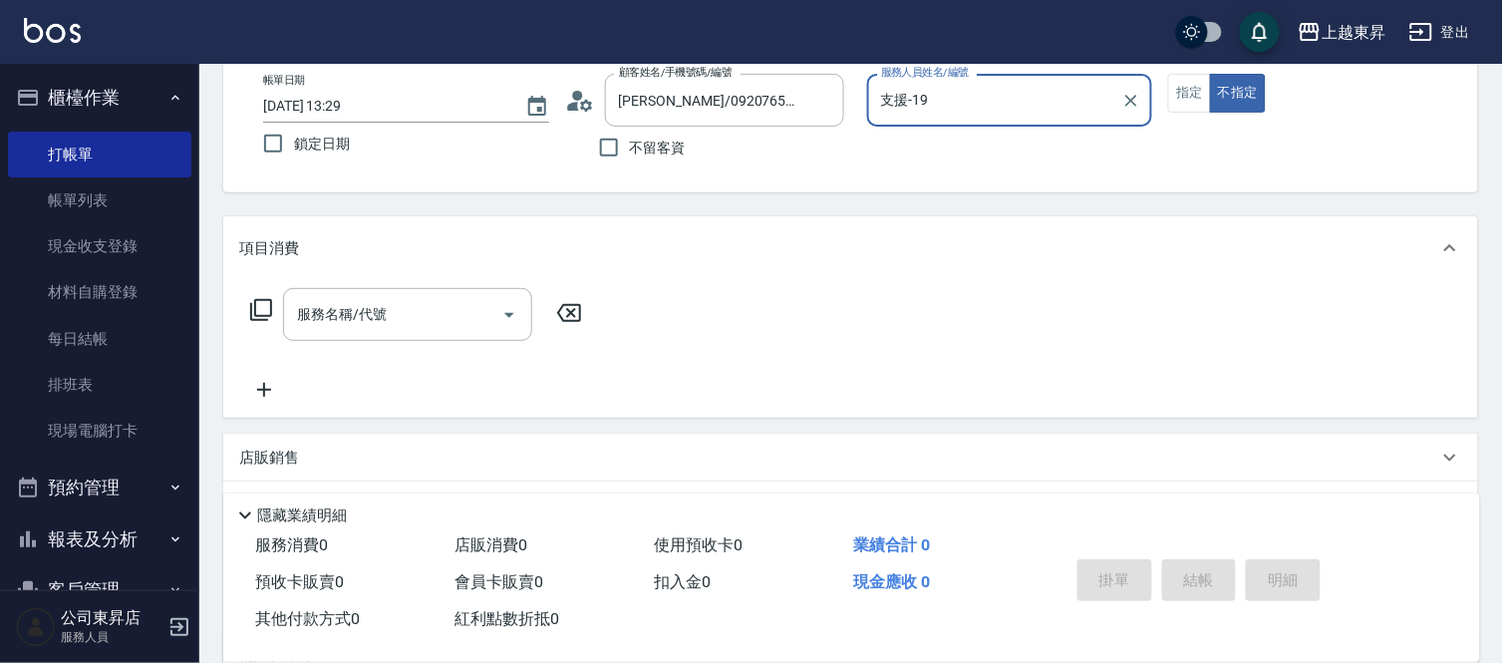
click at [953, 87] on input "支援-19" at bounding box center [995, 100] width 238 height 35
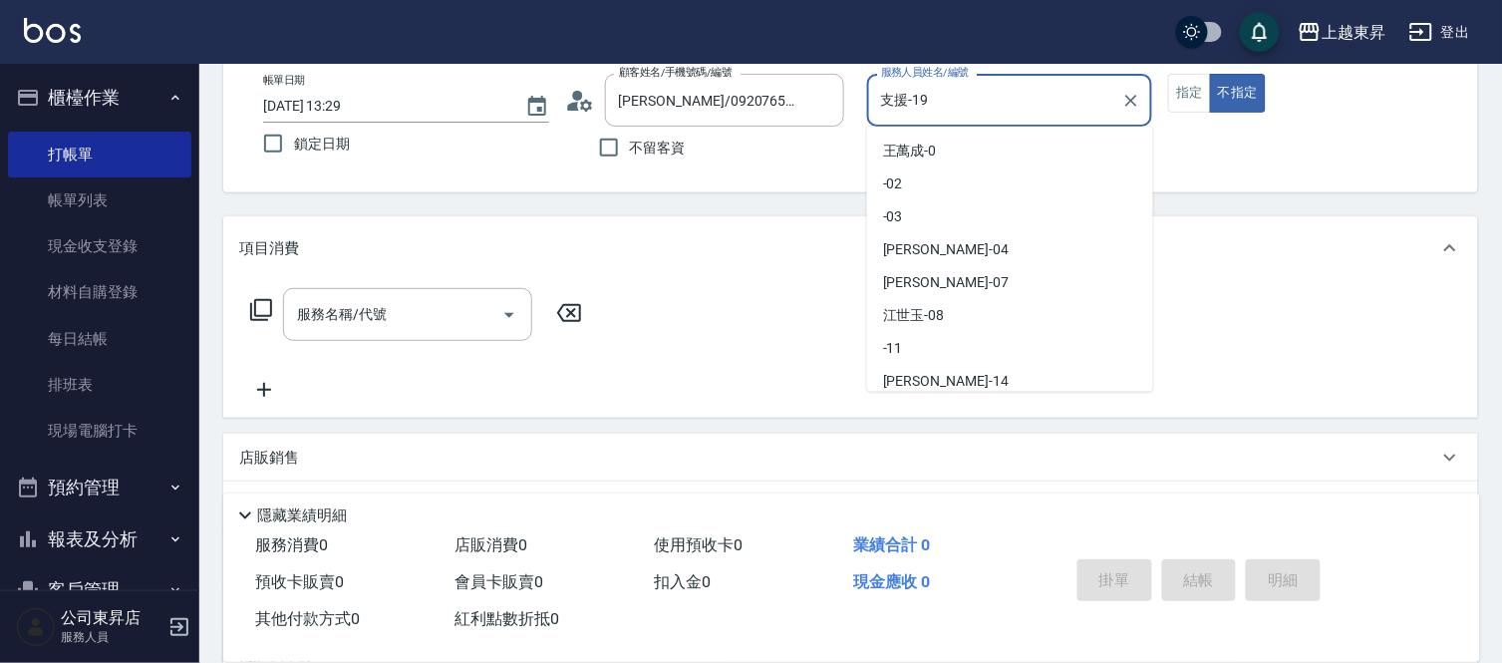
scroll to position [72, 0]
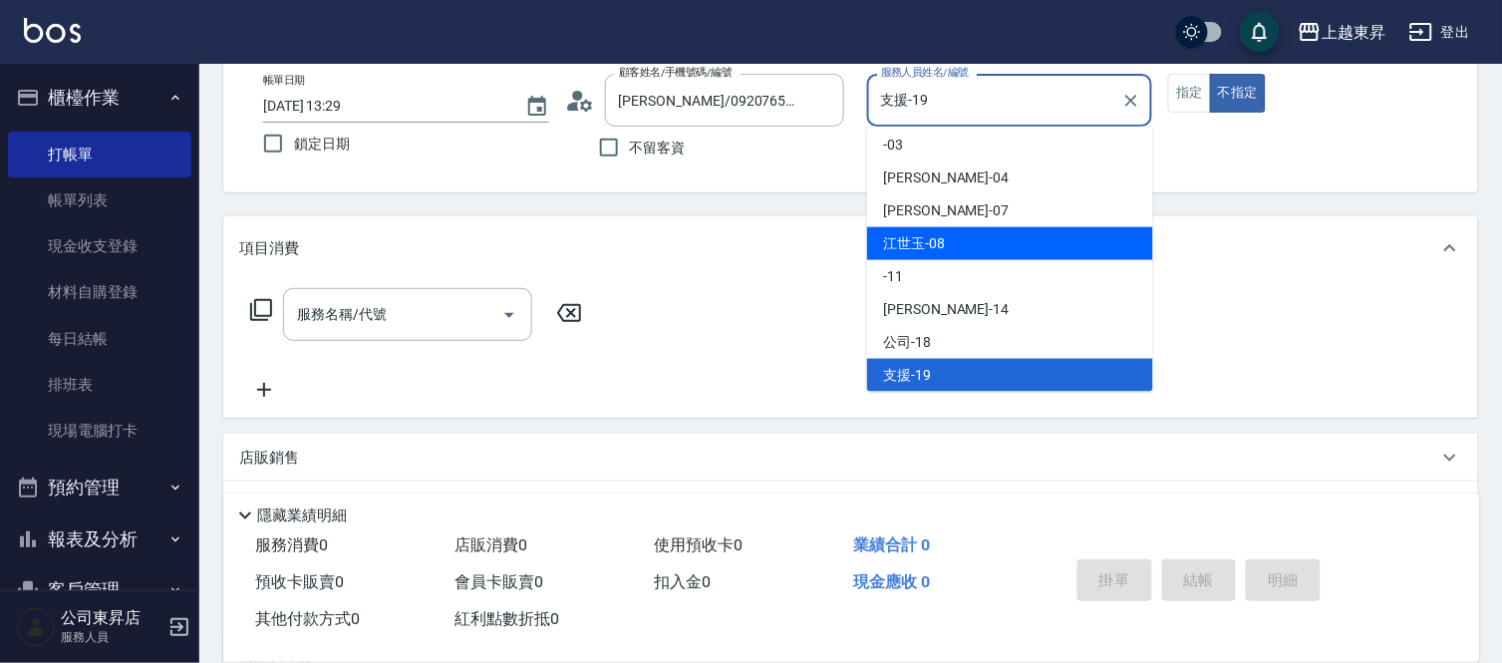
click at [939, 244] on span "[PERSON_NAME]-08" at bounding box center [914, 243] width 62 height 21
type input "[PERSON_NAME]-08"
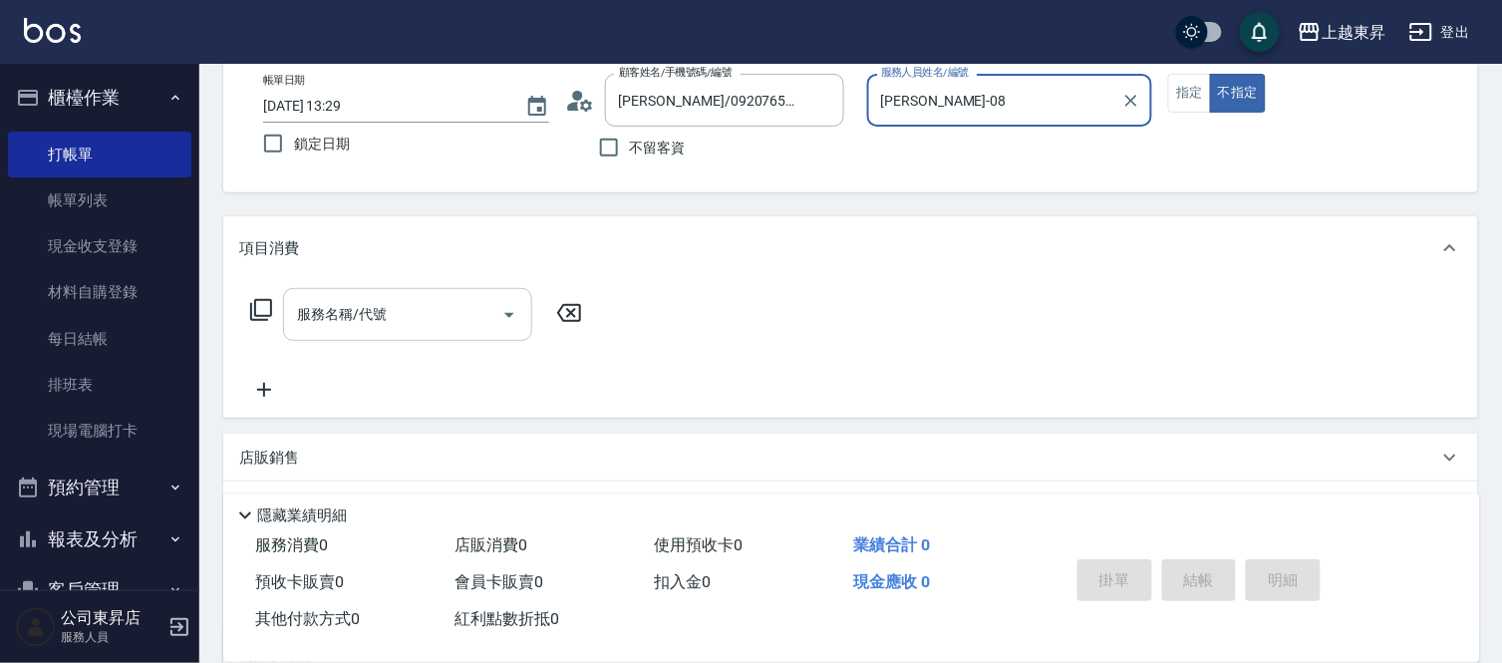
click at [392, 315] on input "服務名稱/代號" at bounding box center [392, 314] width 201 height 35
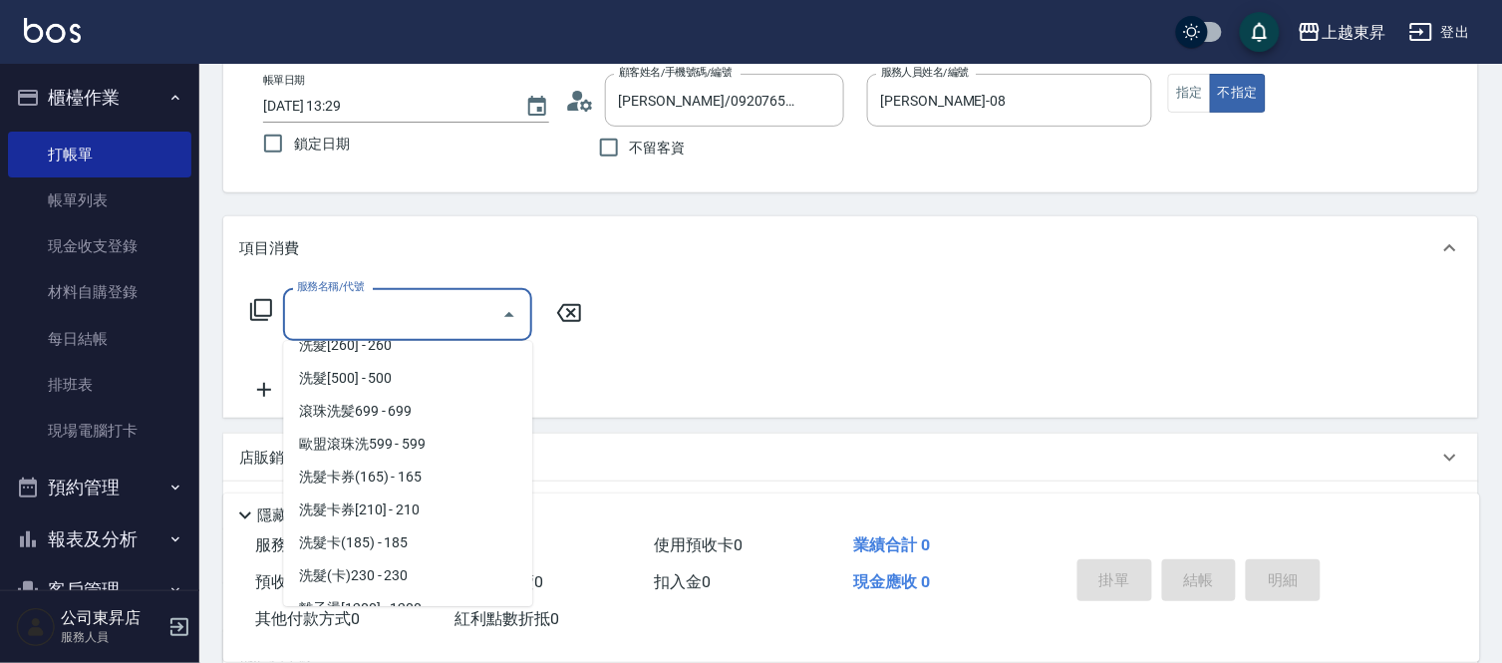
scroll to position [442, 0]
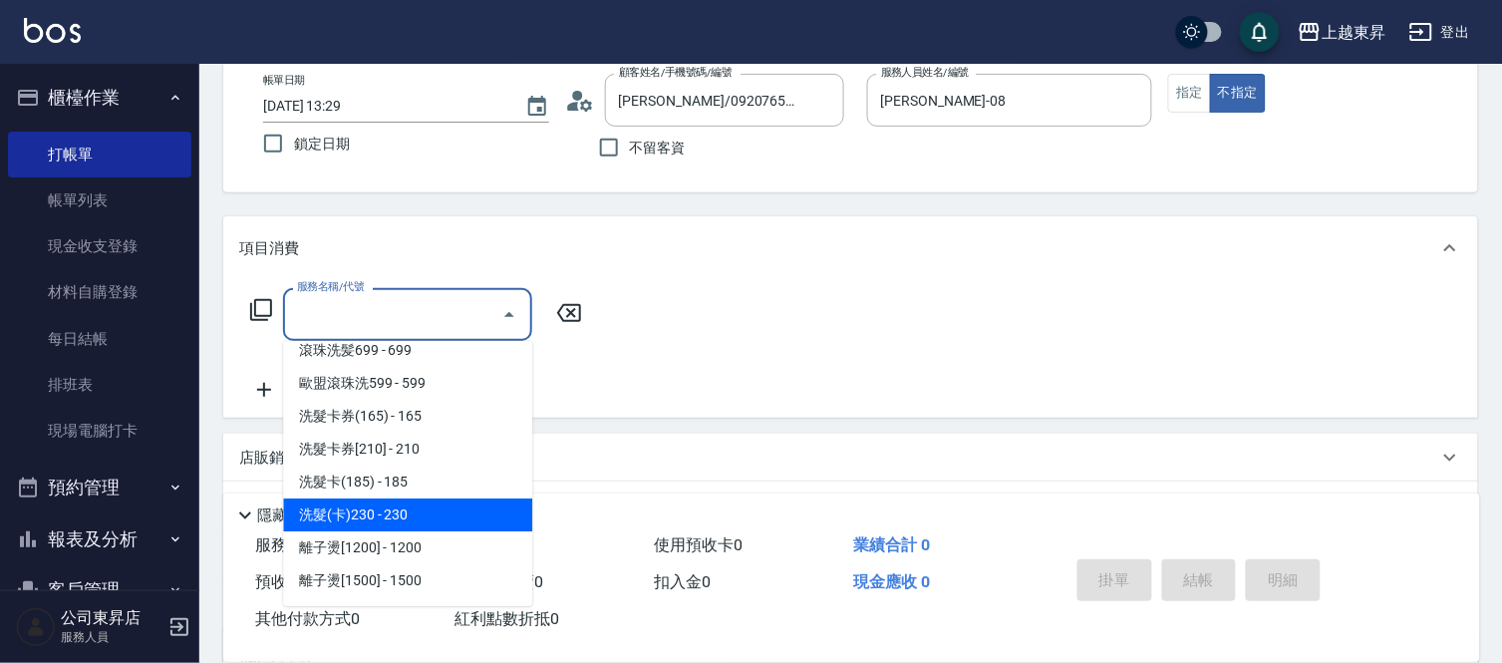
click at [413, 513] on span "洗髮(卡)230 - 230" at bounding box center [407, 514] width 249 height 33
type input "洗髮(卡)230(224)"
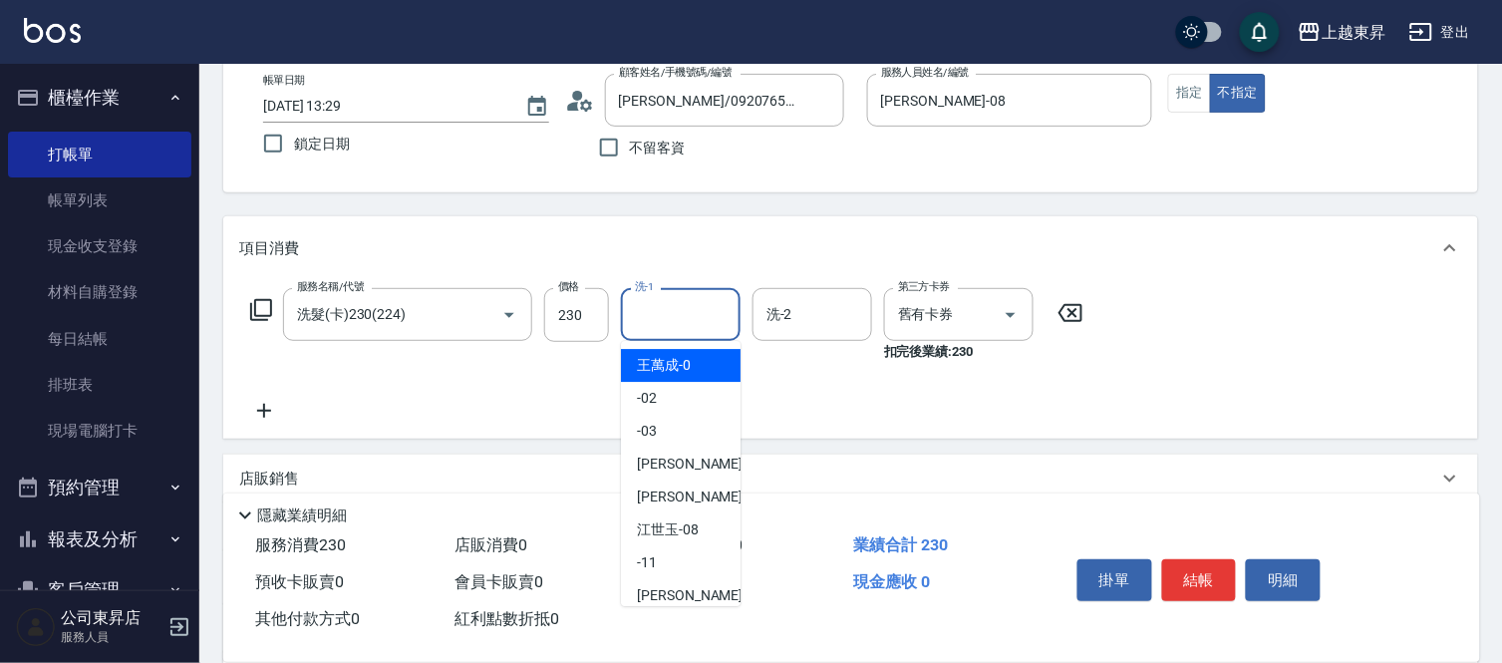
click at [704, 299] on input "洗-1" at bounding box center [681, 314] width 102 height 35
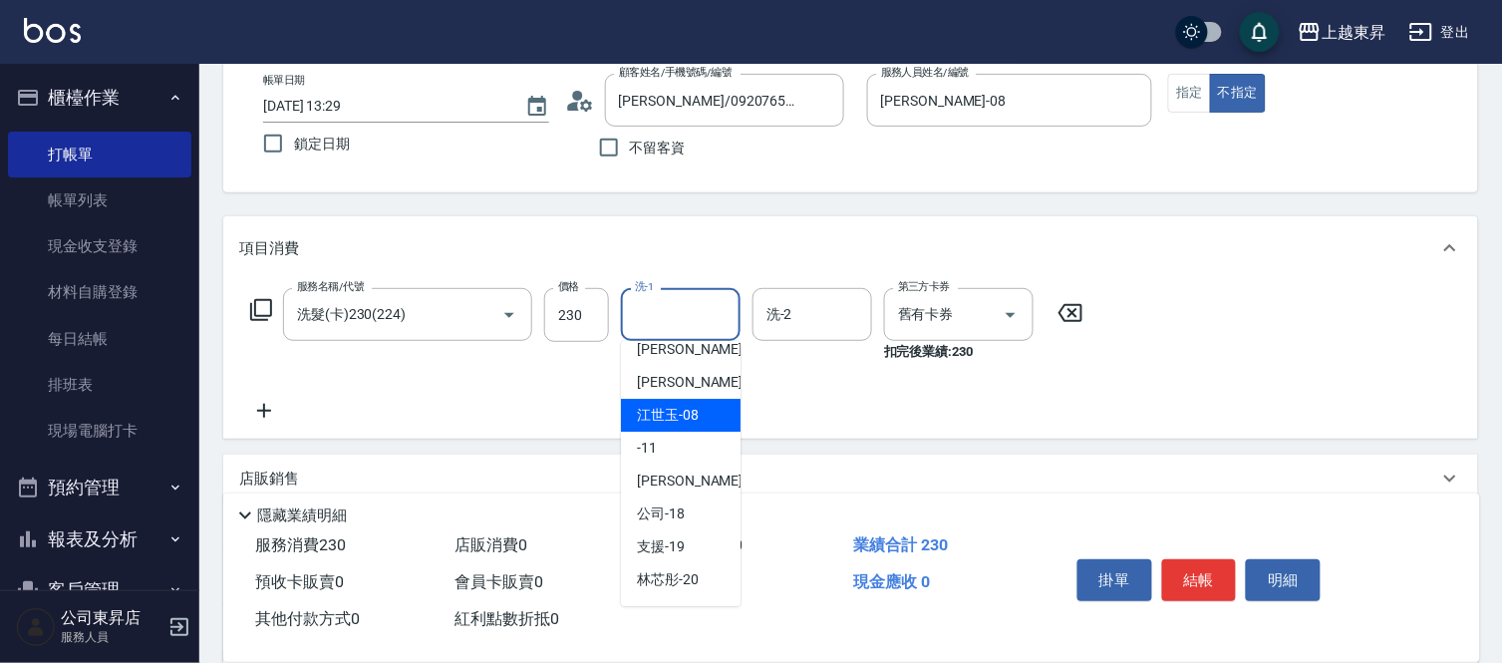
scroll to position [309, 0]
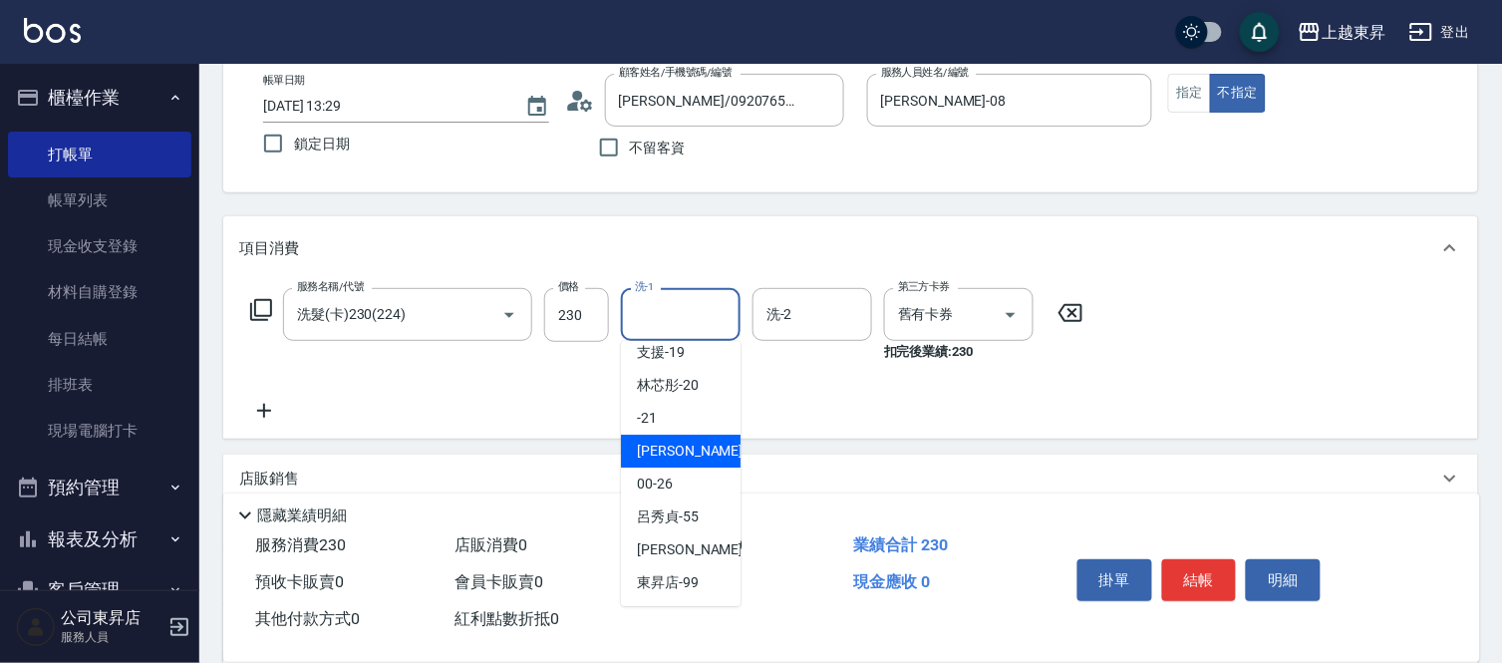
click at [678, 452] on span "[PERSON_NAME]-22" at bounding box center [700, 450] width 126 height 21
type input "[PERSON_NAME]-22"
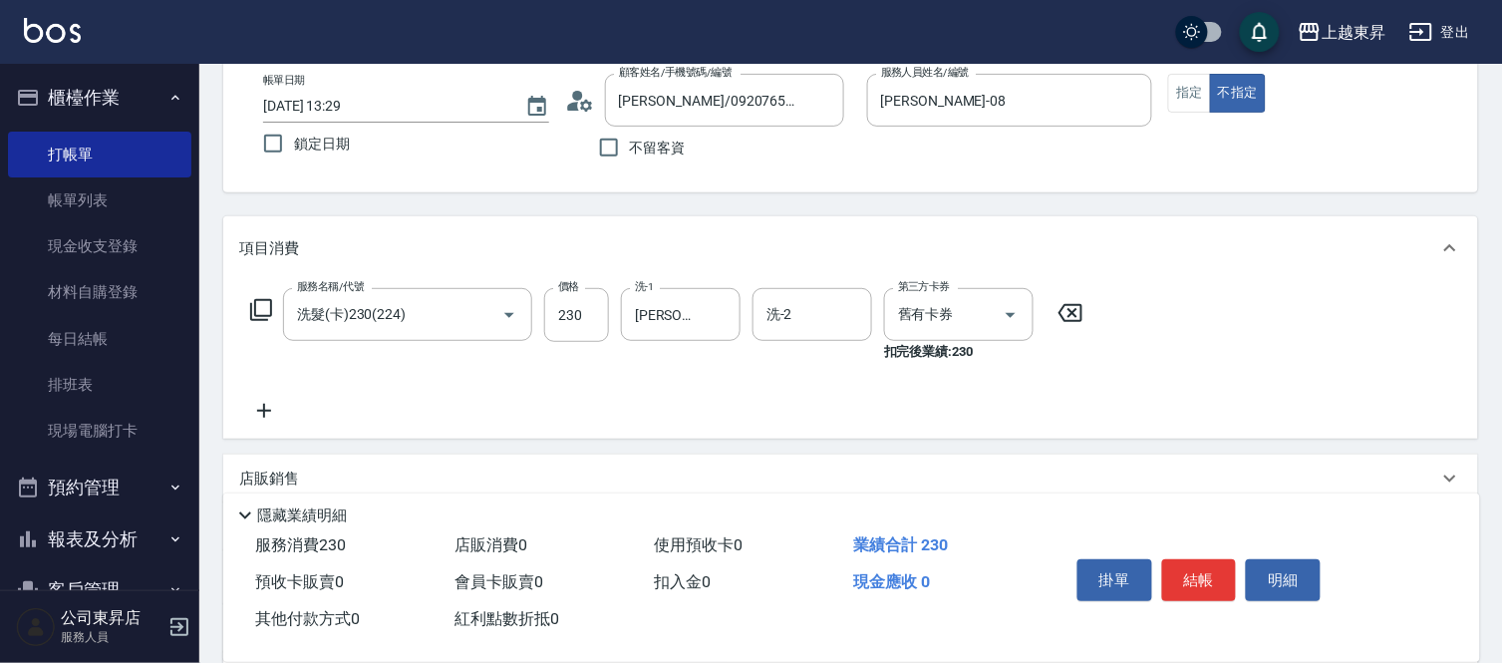
click at [261, 410] on icon at bounding box center [264, 411] width 14 height 14
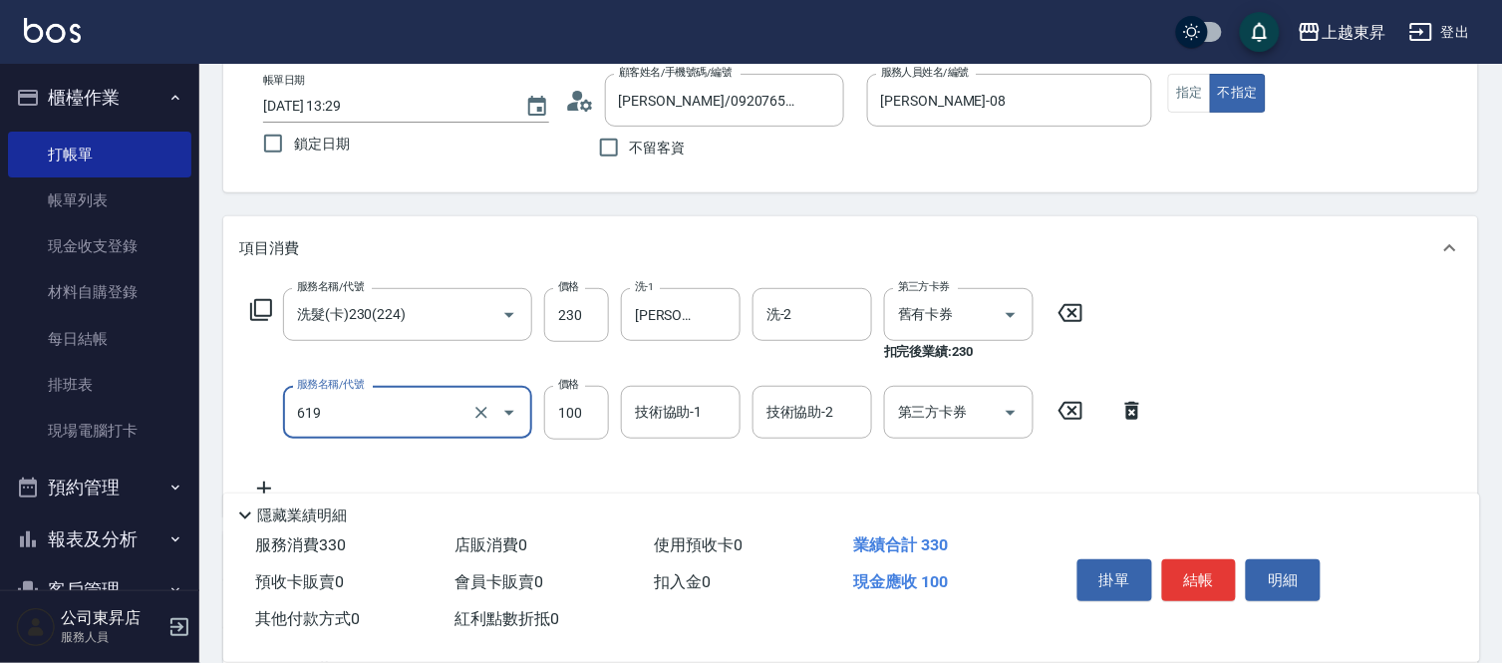
type input "[PERSON_NAME].玻酸.晶膜.水療(619)"
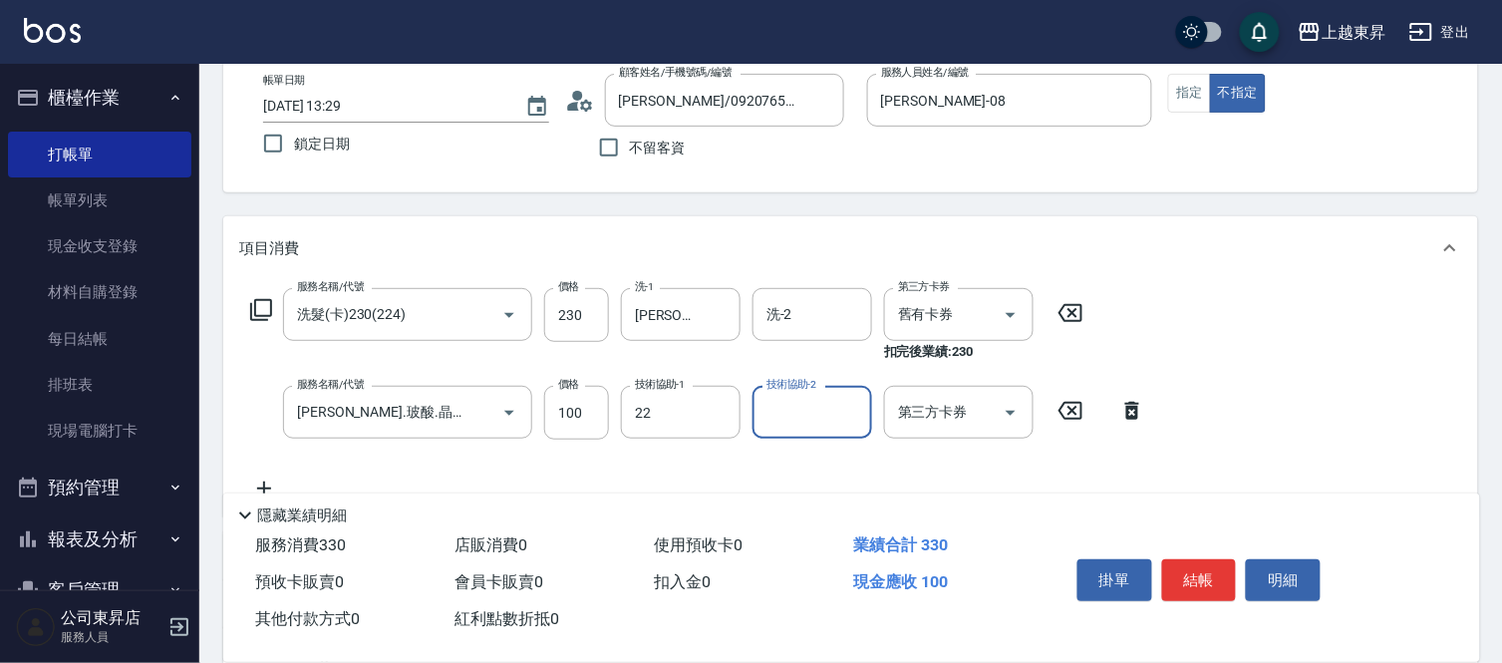
type input "[PERSON_NAME]-22"
click at [1211, 562] on button "結帳" at bounding box center [1199, 580] width 75 height 42
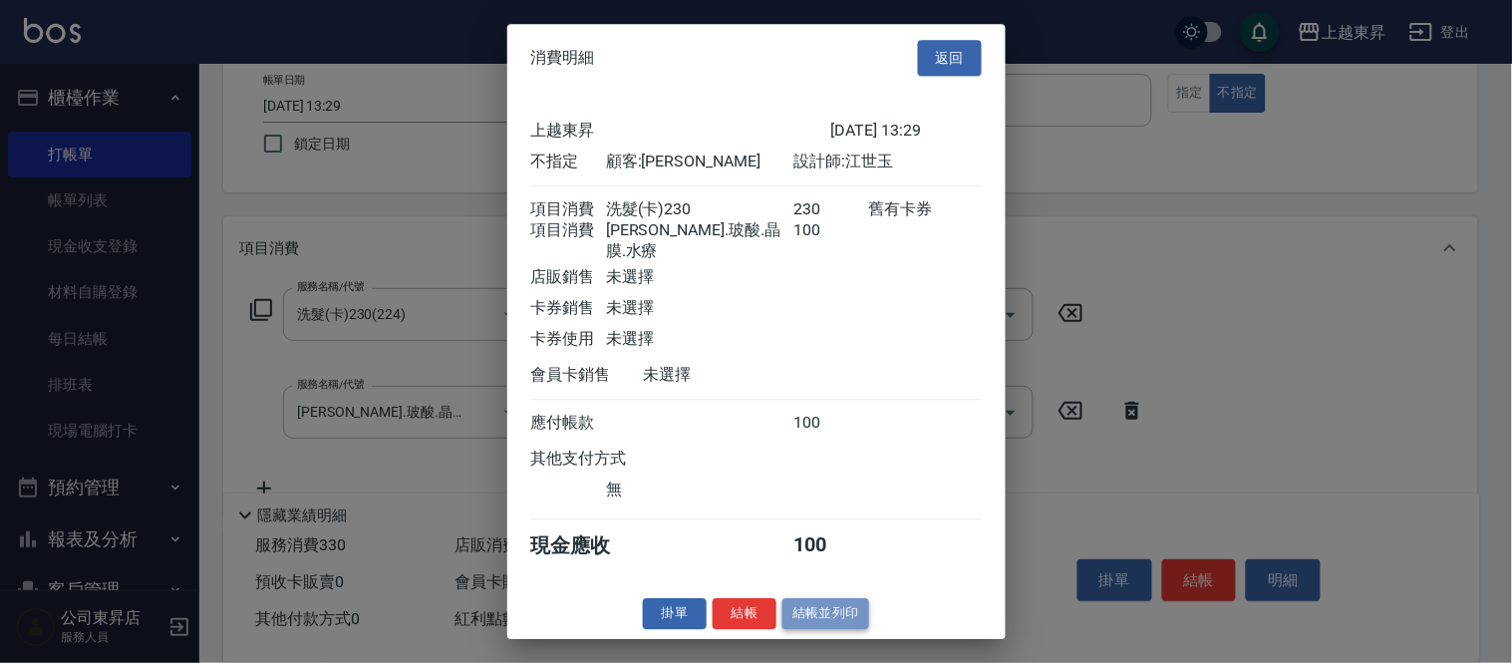
click at [838, 618] on button "結帳並列印" at bounding box center [825, 613] width 87 height 31
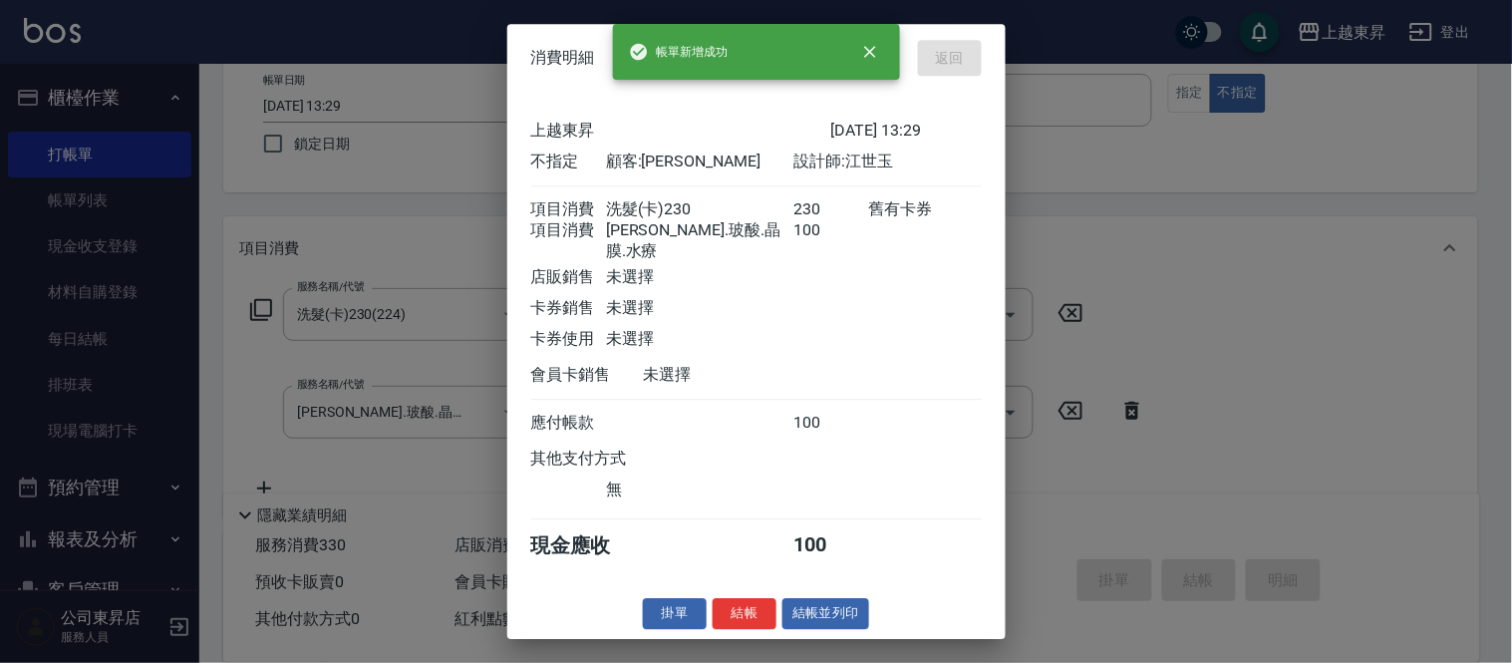
type input "[DATE] 13:58"
